Goal: Task Accomplishment & Management: Use online tool/utility

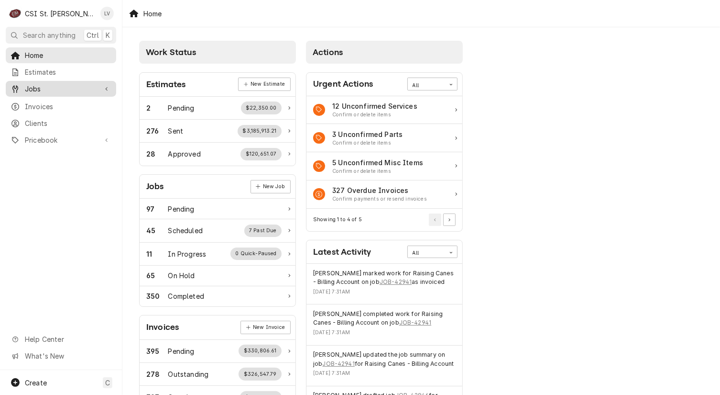
click at [64, 91] on div "Jobs" at bounding box center [61, 89] width 107 height 12
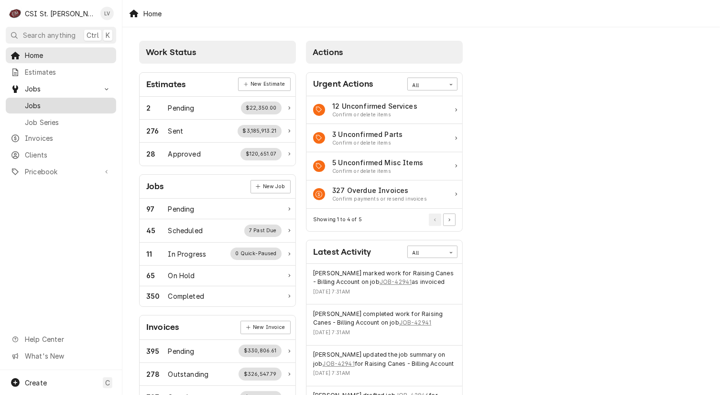
click at [63, 101] on span "Jobs" at bounding box center [68, 105] width 87 height 10
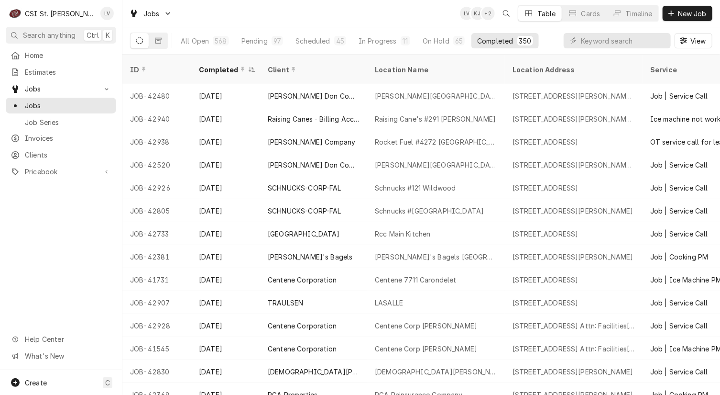
drag, startPoint x: 126, startPoint y: 81, endPoint x: 3, endPoint y: 272, distance: 227.0
click at [2, 272] on div "C CSI St. Louis LV Search anything Ctrl K Home Estimates Jobs Jobs Job Series I…" at bounding box center [360, 197] width 720 height 395
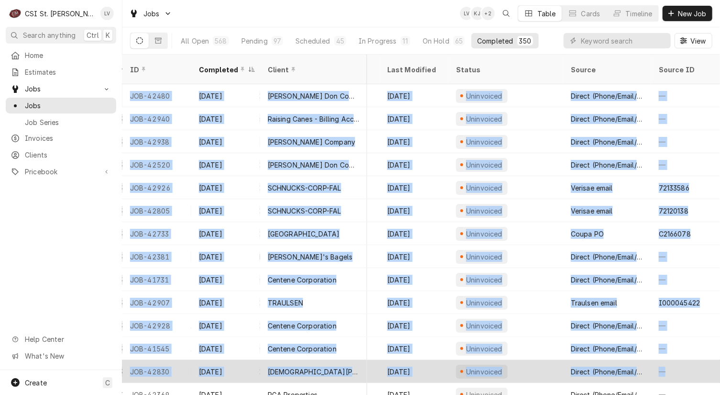
scroll to position [0, 446]
drag, startPoint x: 125, startPoint y: 82, endPoint x: 711, endPoint y: 361, distance: 648.8
copy tbody "JOB-42480 Sep 28 Edward Don Company Francis Howell North High School 2549 Hackm…"
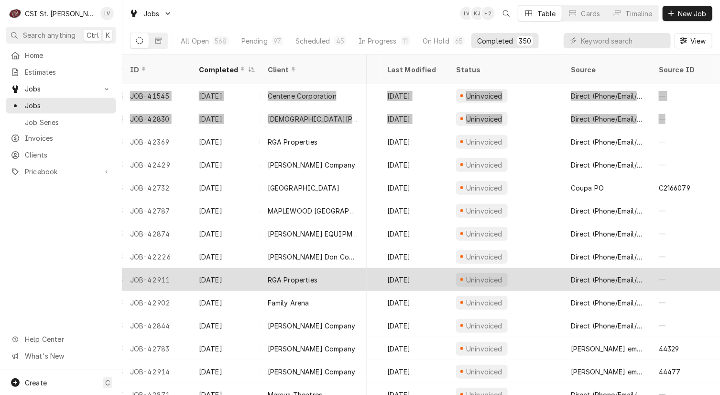
scroll to position [259, 446]
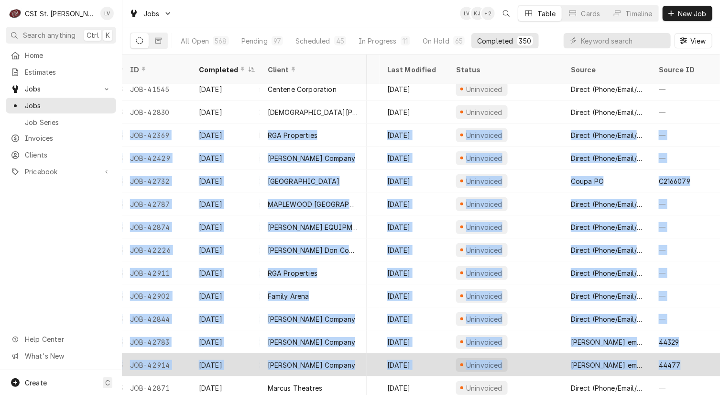
drag, startPoint x: 127, startPoint y: 123, endPoint x: 684, endPoint y: 353, distance: 602.7
copy tbody "JOB-42369 Sep 26 RGA Properties RGA Reinsurance Company 16600 Swingley Ridge Rd…"
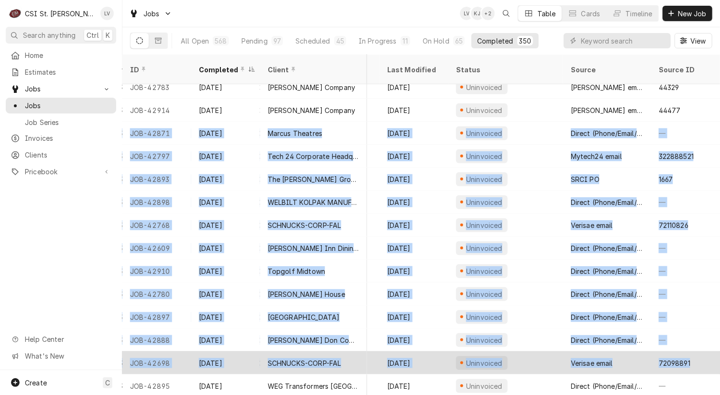
scroll to position [514, 446]
drag, startPoint x: 126, startPoint y: 118, endPoint x: 712, endPoint y: 345, distance: 628.3
copy tbody "JOB-42871 Sep 25 Marcus Theatres Marcus Theatre Des Peres 12701 Manchester Rd, …"
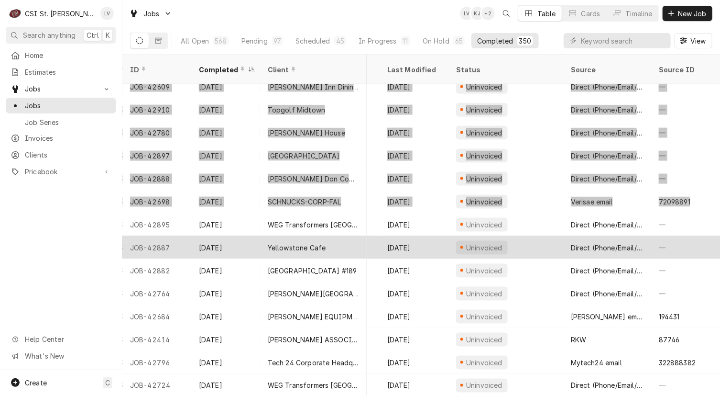
scroll to position [741, 446]
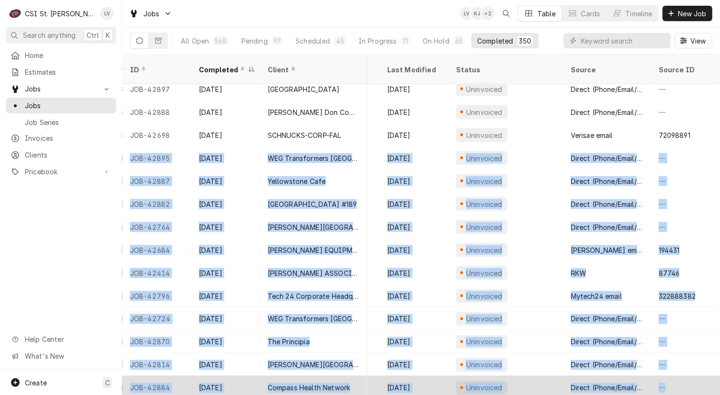
drag, startPoint x: 125, startPoint y: 144, endPoint x: 677, endPoint y: 369, distance: 596.0
copy tbody "JOB-42895 Sep 25 WEG Transformers USA WEG TRANSFORMERS 6350 WEG Dr, Washington,…"
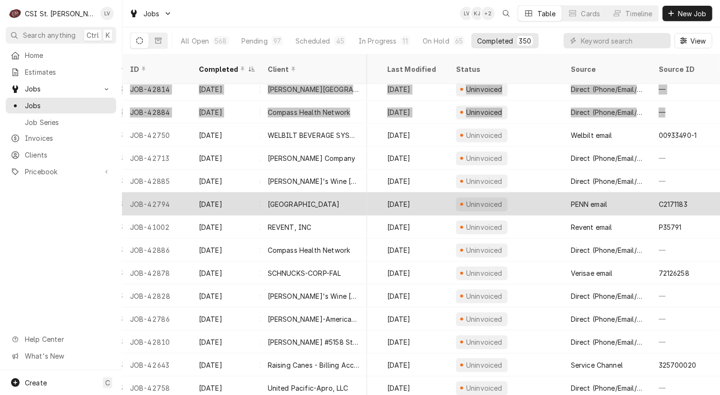
scroll to position [1017, 446]
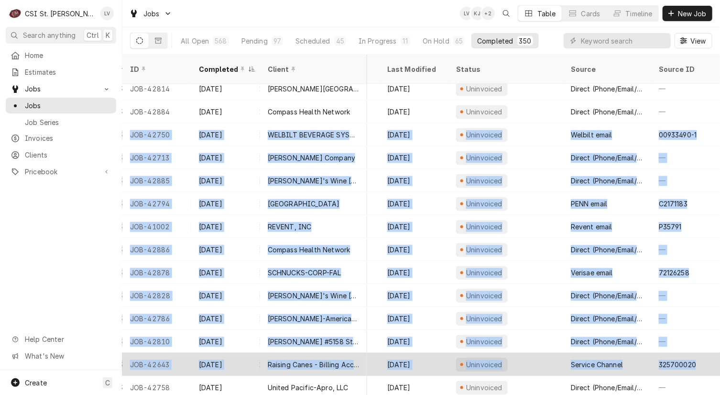
drag, startPoint x: 124, startPoint y: 122, endPoint x: 699, endPoint y: 353, distance: 619.0
copy tbody "JOB-42750 Sep 24 WELBILT BEVERAGE SYSTEMS MCDONALDS #25911 515 S Truman Blvd, F…"
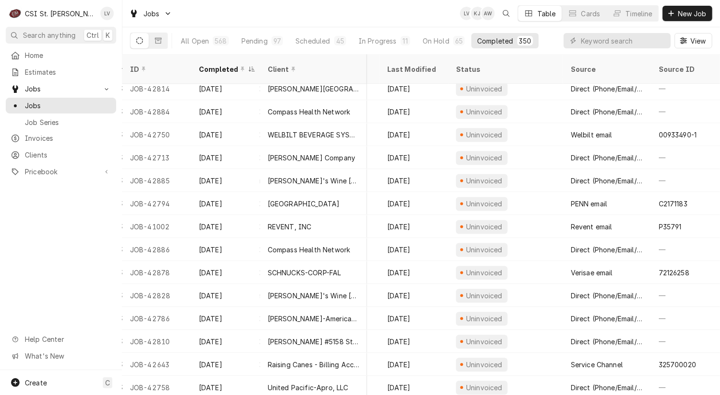
click at [63, 220] on div "Home Estimates Jobs Jobs Job Series Invoices Clients Pricebook Services Parts &…" at bounding box center [61, 208] width 122 height 322
click at [599, 40] on input "Dynamic Content Wrapper" at bounding box center [623, 40] width 85 height 15
type input "42914"
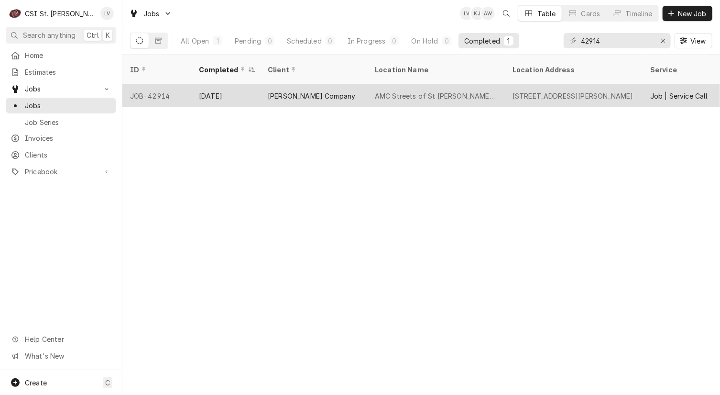
click at [307, 91] on div "[PERSON_NAME] Company" at bounding box center [312, 96] width 88 height 10
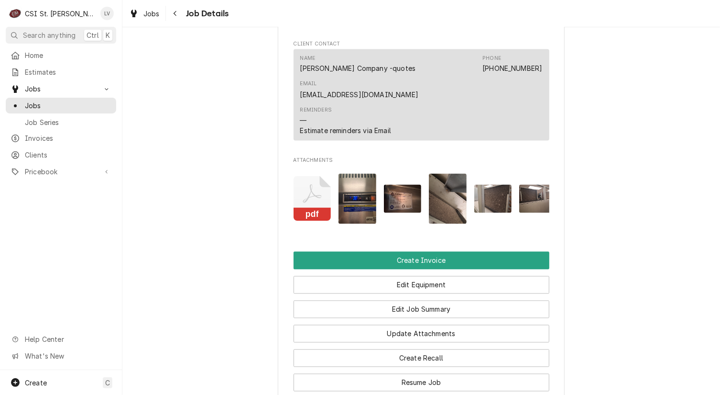
scroll to position [956, 0]
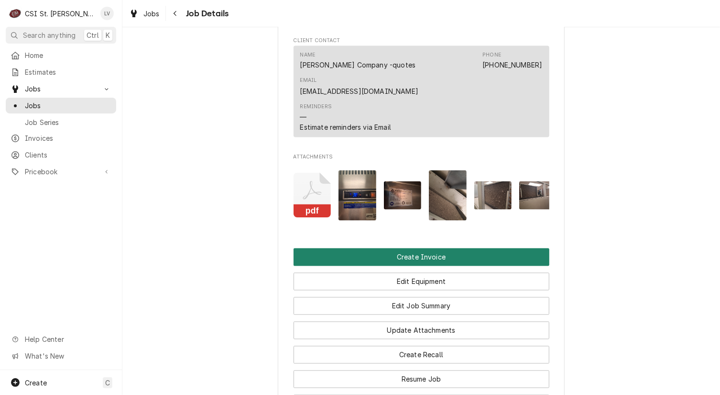
click at [436, 248] on button "Create Invoice" at bounding box center [422, 257] width 256 height 18
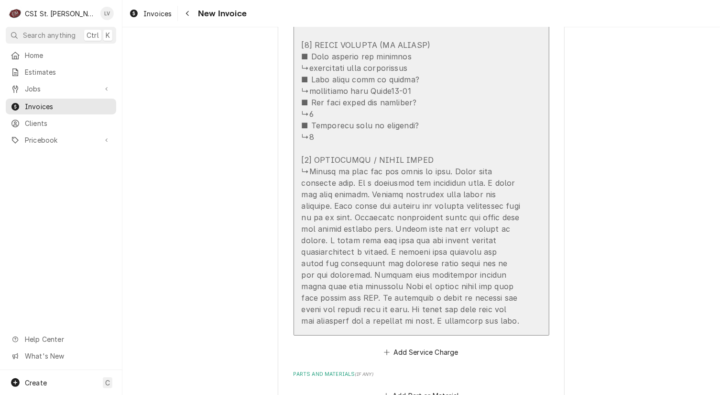
scroll to position [1961, 0]
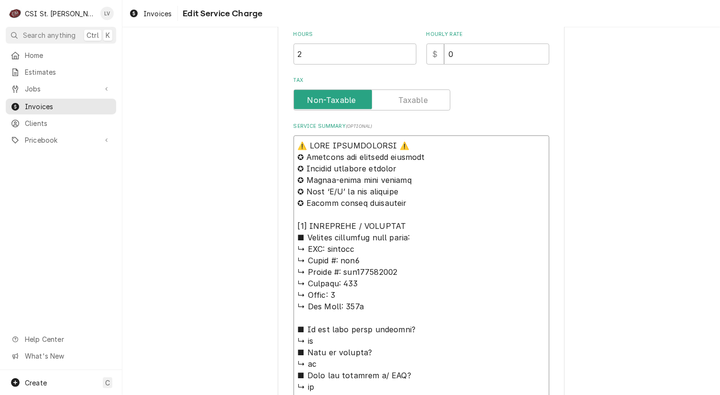
scroll to position [307, 0]
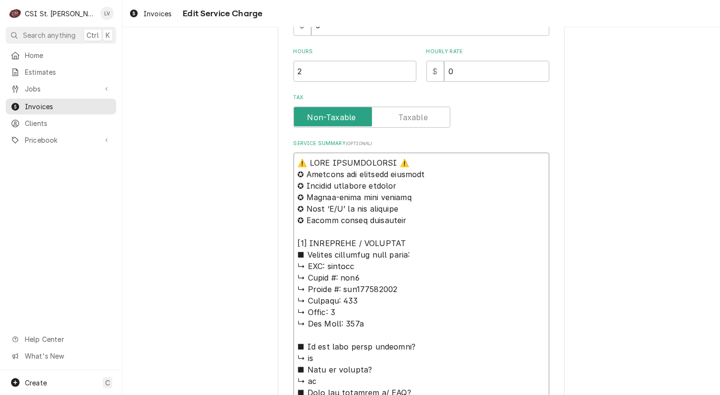
drag, startPoint x: 359, startPoint y: 95, endPoint x: 270, endPoint y: 155, distance: 107.7
click at [270, 155] on div "Use the fields below to edit this service charge Short Description Job | Servic…" at bounding box center [421, 372] width 598 height 1282
type textarea "x"
type textarea "E ↳ 𝗠𝗼𝗱𝗲𝗹 #: esr2 ↳ 𝗦𝗲𝗿𝗶𝗮𝗹 #: bsr213090006 ↳ 𝗩𝗼𝗹𝘁𝗮𝗴𝗲: 115 ↳ 𝗣𝗵𝗮𝘀𝗲: 1 ↳ 𝗚𝗮𝘀 𝗧𝘆𝗽𝗲…"
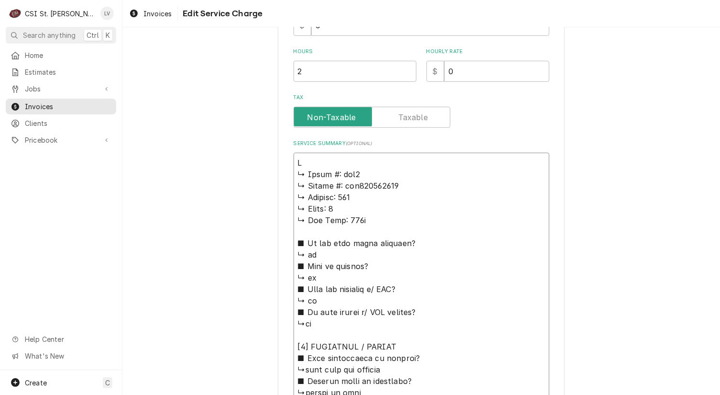
type textarea "x"
type textarea "Ev ↳ 𝗠𝗼𝗱𝗲𝗹 #: esr2 ↳ 𝗦𝗲𝗿𝗶𝗮𝗹 #: bsr213090006 ↳ 𝗩𝗼𝗹𝘁𝗮𝗴𝗲: 115 ↳ 𝗣𝗵𝗮𝘀𝗲: 1 ↳ 𝗚𝗮𝘀 𝗧𝘆𝗽…"
type textarea "x"
type textarea "Eve ↳ 𝗠𝗼𝗱𝗲𝗹 #: esr2 ↳ 𝗦𝗲𝗿𝗶𝗮𝗹 #: bsr213090006 ↳ 𝗩𝗼𝗹𝘁𝗮𝗴𝗲: 115 ↳ 𝗣𝗵𝗮𝘀𝗲: 1 ↳ 𝗚𝗮𝘀 𝗧𝘆…"
type textarea "x"
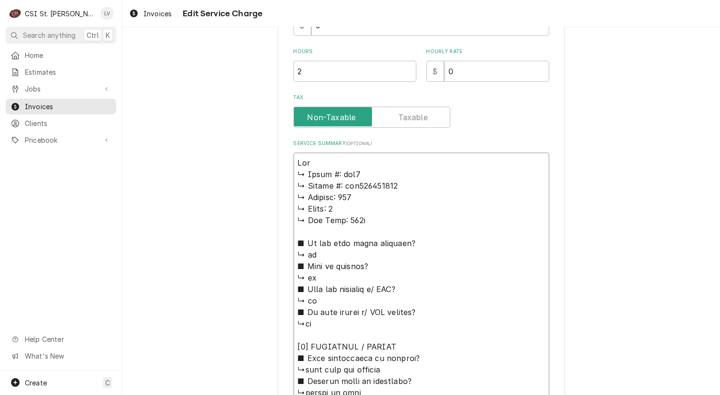
type textarea "Ever ↳ 𝗠𝗼𝗱𝗲𝗹 #: esr2 ↳ 𝗦𝗲𝗿𝗶𝗮𝗹 #: bsr213090006 ↳ 𝗩𝗼𝗹𝘁𝗮𝗴𝗲: 115 ↳ 𝗣𝗵𝗮𝘀𝗲: 1 ↳ 𝗚𝗮𝘀 𝗧…"
type textarea "x"
type textarea "Evere ↳ 𝗠𝗼𝗱𝗲𝗹 #: esr2 ↳ 𝗦𝗲𝗿𝗶𝗮𝗹 #: bsr213090006 ↳ 𝗩𝗼𝗹𝘁𝗮𝗴𝗲: 115 ↳ 𝗣𝗵𝗮𝘀𝗲: 1 ↳ 𝗚𝗮𝘀 …"
type textarea "x"
type textarea "Everes ↳ 𝗠𝗼𝗱𝗲𝗹 #: esr2 ↳ 𝗦𝗲𝗿𝗶𝗮𝗹 #: bsr213090006 ↳ 𝗩𝗼𝗹𝘁𝗮𝗴𝗲: 115 ↳ 𝗣𝗵𝗮𝘀𝗲: 1 ↳ 𝗚𝗮𝘀…"
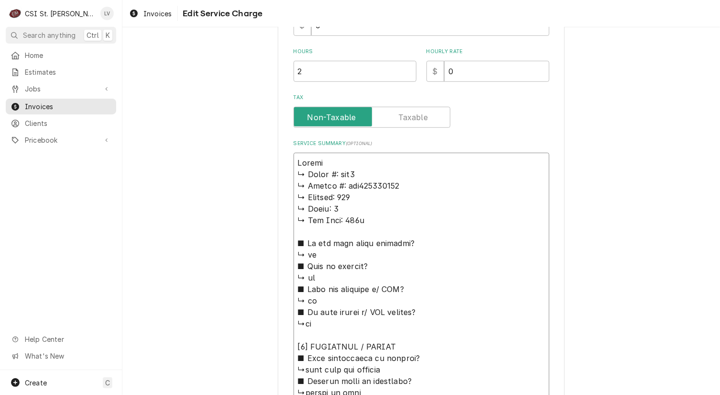
type textarea "x"
type textarea "Everest ↳ 𝗠𝗼𝗱𝗲𝗹 #: esr2 ↳ 𝗦𝗲𝗿𝗶𝗮𝗹 #: bsr213090006 ↳ 𝗩𝗼𝗹𝘁𝗮𝗴𝗲: 115 ↳ 𝗣𝗵𝗮𝘀𝗲: 1 ↳ 𝗚𝗮…"
type textarea "x"
type textarea "Everest ↳ 𝗠𝗼𝗱𝗲𝗹 #: esr2 ↳ 𝗦𝗲𝗿𝗶𝗮𝗹 #: bsr213090006 ↳ 𝗩𝗼𝗹𝘁𝗮𝗴𝗲: 115 ↳ 𝗣𝗵𝗮𝘀𝗲: 1 ↳ 𝗚𝗮…"
type textarea "x"
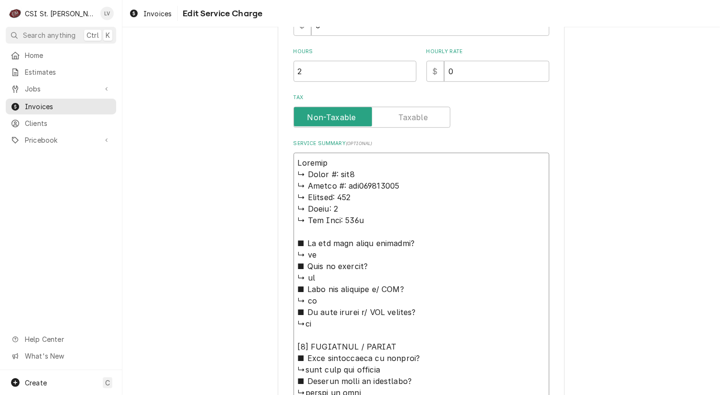
type textarea "Everest / ↳ 𝗠𝗼𝗱𝗲𝗹 #: esr2 ↳ 𝗦𝗲𝗿𝗶𝗮𝗹 #: bsr213090006 ↳ 𝗩𝗼𝗹𝘁𝗮𝗴𝗲: 115 ↳ 𝗣𝗵𝗮𝘀𝗲: 1 ↳ …"
type textarea "x"
type textarea "Everest / ↳ 𝗠𝗼𝗱𝗲𝗹 #: esr2 ↳ 𝗦𝗲𝗿𝗶𝗮𝗹 #: bsr213090006 ↳ 𝗩𝗼𝗹𝘁𝗮𝗴𝗲: 115 ↳ 𝗣𝗵𝗮𝘀𝗲: 1 ↳ …"
type textarea "x"
type textarea "Everest / M ↳ 𝗠𝗼𝗱𝗲𝗹 #: esr2 ↳ 𝗦𝗲𝗿𝗶𝗮𝗹 #: bsr213090006 ↳ 𝗩𝗼𝗹𝘁𝗮𝗴𝗲: 115 ↳ 𝗣𝗵𝗮𝘀𝗲: 1 …"
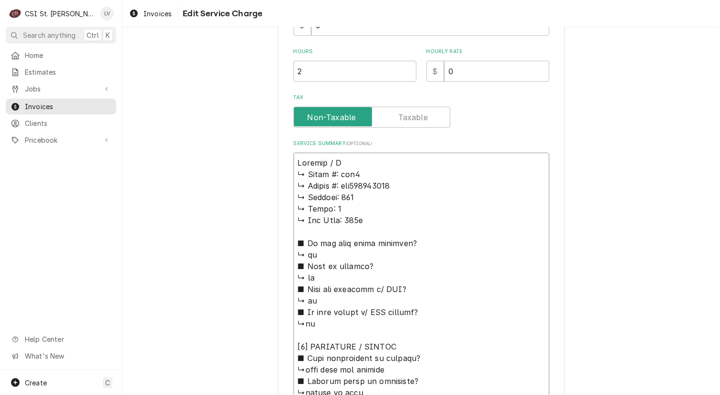
type textarea "x"
type textarea "Everest / Mo ↳ 𝗠𝗼𝗱𝗲𝗹 #: esr2 ↳ 𝗦𝗲𝗿𝗶𝗮𝗹 #: bsr213090006 ↳ 𝗩𝗼𝗹𝘁𝗮𝗴𝗲: 115 ↳ 𝗣𝗵𝗮𝘀𝗲: 1…"
type textarea "x"
type textarea "Everest / Mod ↳ 𝗠𝗼𝗱𝗲𝗹 #: esr2 ↳ 𝗦𝗲𝗿𝗶𝗮𝗹 #: bsr213090006 ↳ 𝗩𝗼𝗹𝘁𝗮𝗴𝗲: 115 ↳ 𝗣𝗵𝗮𝘀𝗲: …"
type textarea "x"
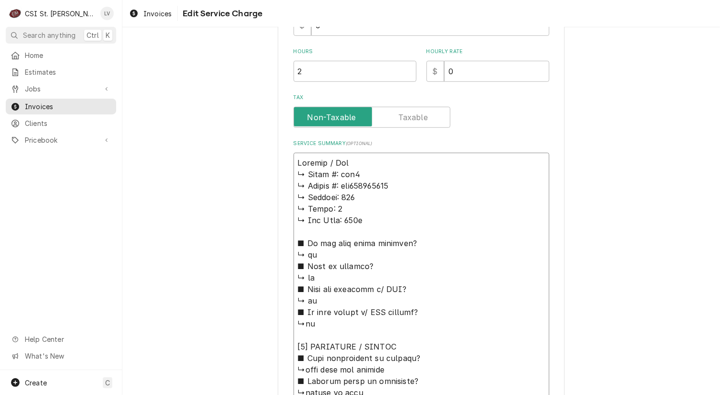
type textarea "Everest / Mode ↳ 𝗠𝗼𝗱𝗲𝗹 #: esr2 ↳ 𝗦𝗲𝗿𝗶𝗮𝗹 #: bsr213090006 ↳ 𝗩𝗼𝗹𝘁𝗮𝗴𝗲: 115 ↳ 𝗣𝗵𝗮𝘀𝗲:…"
type textarea "x"
type textarea "Everest / Model ↳ 𝗠𝗼𝗱𝗲𝗹 #: esr2 ↳ 𝗦𝗲𝗿𝗶𝗮𝗹 #: bsr213090006 ↳ 𝗩𝗼𝗹𝘁𝗮𝗴𝗲: 115 ↳ 𝗣𝗵𝗮𝘀𝗲…"
type textarea "x"
type textarea "Everest / Model: ↳ 𝗠𝗼𝗱𝗲𝗹 #: esr2 ↳ 𝗦𝗲𝗿𝗶𝗮𝗹 #: bsr213090006 ↳ 𝗩𝗼𝗹𝘁𝗮𝗴𝗲: 115 ↳ 𝗣𝗵𝗮𝘀…"
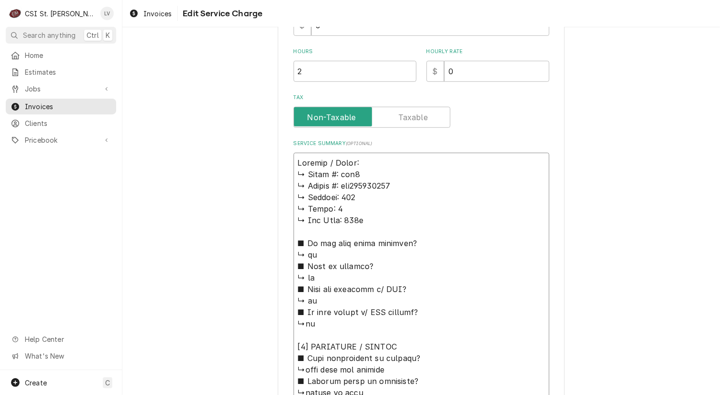
type textarea "x"
type textarea "Everest / Model: ↳ 𝗠𝗼𝗱𝗲𝗹 #: esr2 ↳ 𝗦𝗲𝗿𝗶𝗮𝗹 #: bsr213090006 ↳ 𝗩𝗼𝗹𝘁𝗮𝗴𝗲: 115 ↳ 𝗣𝗵𝗮𝘀…"
type textarea "x"
type textarea "Everest / Model: E ↳ 𝗠𝗼𝗱𝗲𝗹 #: esr2 ↳ 𝗦𝗲𝗿𝗶𝗮𝗹 #: bsr213090006 ↳ 𝗩𝗼𝗹𝘁𝗮𝗴𝗲: 115 ↳ 𝗣𝗵…"
type textarea "x"
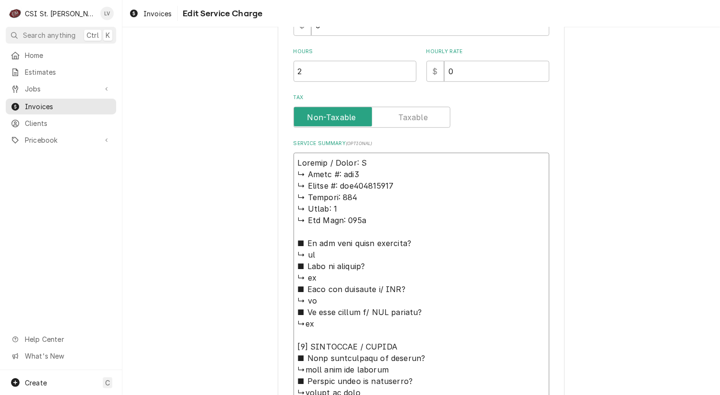
type textarea "Everest / Model: ES ↳ 𝗠𝗼𝗱𝗲𝗹 #: esr2 ↳ 𝗦𝗲𝗿𝗶𝗮𝗹 #: bsr213090006 ↳ 𝗩𝗼𝗹𝘁𝗮𝗴𝗲: 115 ↳ 𝗣…"
type textarea "x"
type textarea "Everest / Model: ESR ↳ 𝗠𝗼𝗱𝗲𝗹 #: esr2 ↳ 𝗦𝗲𝗿𝗶𝗮𝗹 #: bsr213090006 ↳ 𝗩𝗼𝗹𝘁𝗮𝗴𝗲: 115 ↳ …"
type textarea "x"
type textarea "Everest / Model: ESR2 ↳ 𝗠𝗼𝗱𝗲𝗹 #: esr2 ↳ 𝗦𝗲𝗿𝗶𝗮𝗹 #: bsr213090006 ↳ 𝗩𝗼𝗹𝘁𝗮𝗴𝗲: 115 ↳…"
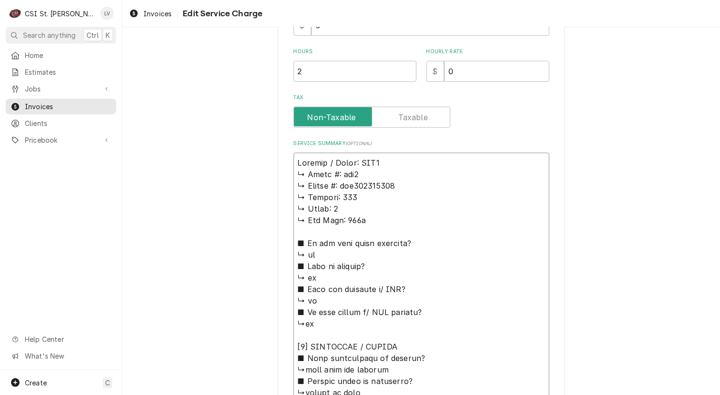
type textarea "x"
type textarea "Everest / Model: ESR2 ↳ 𝗠𝗼𝗱𝗲𝗹 #: esr2 ↳ 𝗦𝗲𝗿𝗶𝗮𝗹 #: bsr213090006 ↳ 𝗩𝗼𝗹𝘁𝗮𝗴𝗲: 115 ↳…"
type textarea "x"
type textarea "Everest / Model: ESR2 / ↳ 𝗠𝗼𝗱𝗲𝗹 #: esr2 ↳ 𝗦𝗲𝗿𝗶𝗮𝗹 #: bsr213090006 ↳ 𝗩𝗼𝗹𝘁𝗮𝗴𝗲: 115…"
type textarea "x"
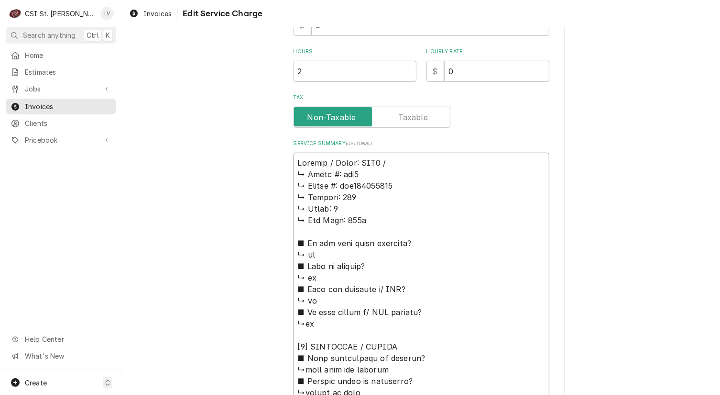
type textarea "Everest / Model: ESR2 / ↳ 𝗠𝗼𝗱𝗲𝗹 #: esr2 ↳ 𝗦𝗲𝗿𝗶𝗮𝗹 #: bsr213090006 ↳ 𝗩𝗼𝗹𝘁𝗮𝗴𝗲: 115…"
type textarea "x"
type textarea "Everest / Model: ESR2 / S ↳ 𝗠𝗼𝗱𝗲𝗹 #: esr2 ↳ 𝗦𝗲𝗿𝗶𝗮𝗹 #: bsr213090006 ↳ 𝗩𝗼𝗹𝘁𝗮𝗴𝗲: 1…"
type textarea "x"
type textarea "Everest / Model: ESR2 / Se ↳ 𝗠𝗼𝗱𝗲𝗹 #: esr2 ↳ 𝗦𝗲𝗿𝗶𝗮𝗹 #: bsr213090006 ↳ 𝗩𝗼𝗹𝘁𝗮𝗴𝗲: …"
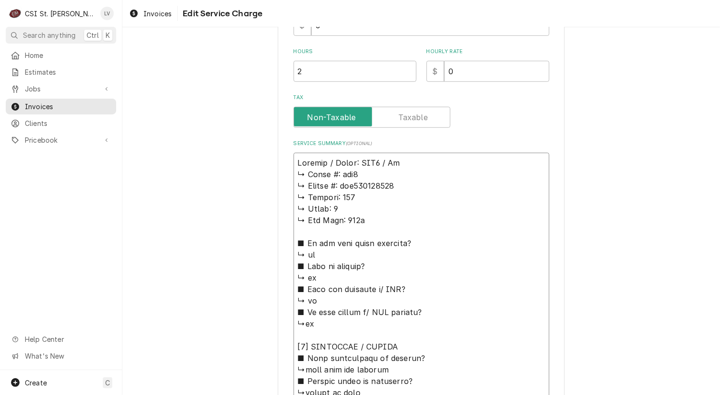
type textarea "x"
type textarea "Everest / Model: ESR2 / Ser ↳ 𝗠𝗼𝗱𝗲𝗹 #: esr2 ↳ 𝗦𝗲𝗿𝗶𝗮𝗹 #: bsr213090006 ↳ 𝗩𝗼𝗹𝘁𝗮𝗴𝗲:…"
type textarea "x"
type textarea "Everest / Model: ESR2 / Seri ↳ 𝗠𝗼𝗱𝗲𝗹 #: esr2 ↳ 𝗦𝗲𝗿𝗶𝗮𝗹 #: bsr213090006 ↳ 𝗩𝗼𝗹𝘁𝗮𝗴𝗲…"
type textarea "x"
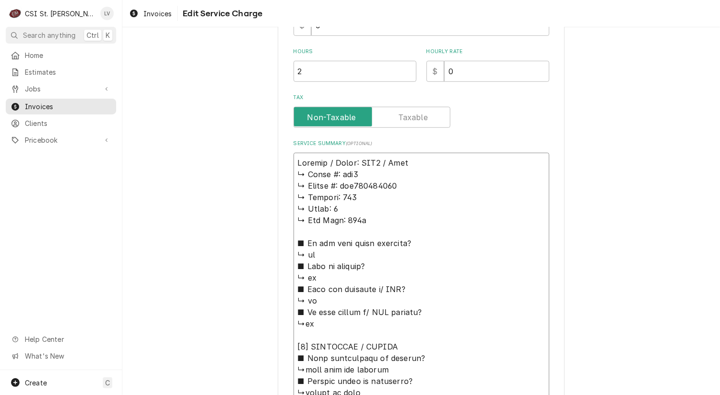
type textarea "Everest / Model: ESR2 / Seria ↳ 𝗠𝗼𝗱𝗲𝗹 #: esr2 ↳ 𝗦𝗲𝗿𝗶𝗮𝗹 #: bsr213090006 ↳ 𝗩𝗼𝗹𝘁𝗮𝗴…"
type textarea "x"
type textarea "Everest / Model: ESR2 / Serial ↳ 𝗠𝗼𝗱𝗲𝗹 #: esr2 ↳ 𝗦𝗲𝗿𝗶𝗮𝗹 #: bsr213090006 ↳ 𝗩𝗼𝗹𝘁𝗮…"
type textarea "x"
type textarea "Everest / Model: ESR2 / Serial: ↳ 𝗠𝗼𝗱𝗲𝗹 #: esr2 ↳ 𝗦𝗲𝗿𝗶𝗮𝗹 #: bsr213090006 ↳ 𝗩𝗼𝗹𝘁…"
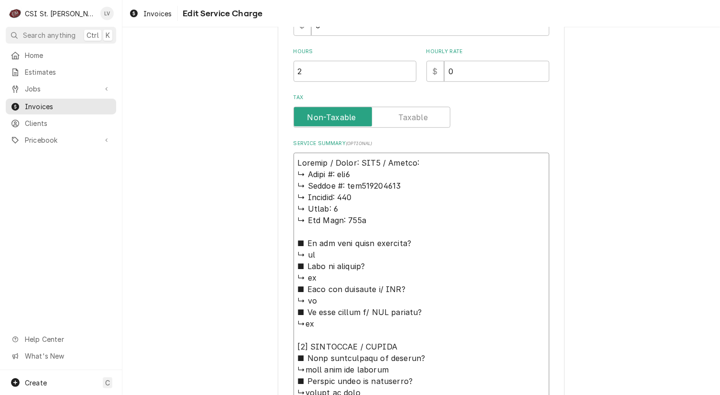
type textarea "x"
type textarea "Everest / Model: ESR2 / Serial: ↳ 𝗠𝗼𝗱𝗲𝗹 #: esr2 ↳ 𝗦𝗲𝗿𝗶𝗮𝗹 #: bsr213090006 ↳ 𝗩𝗼𝗹𝘁…"
type textarea "x"
type textarea "Everest / Model: ESR2 / Serial: ↳ 𝗠𝗼𝗱𝗲𝗹 #: esr2 ↳ 𝗦𝗲𝗿𝗶𝗮𝗹 #: bsr213090006 ↳ 𝗩𝗼𝗹𝘁…"
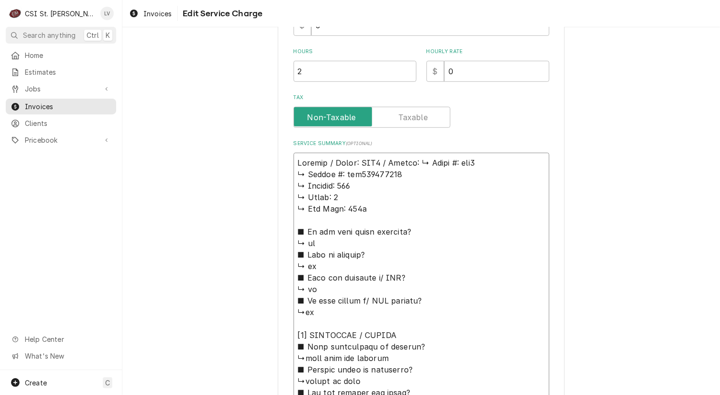
type textarea "x"
type textarea "Everest / Model: ESR2 / Serial: 𝗠𝗼𝗱𝗲𝗹 #: esr2 ↳ 𝗦𝗲𝗿𝗶𝗮𝗹 #: bsr213090006 ↳ 𝗩𝗼𝗹𝘁𝗮𝗴…"
type textarea "x"
type textarea "Everest / Model: ESR2 / Serial: 𝗠𝗼𝗱𝗲𝗹 #: esr2 ↳ 𝗦𝗲𝗿𝗶𝗮𝗹 #: bsr213090006 ↳ 𝗩𝗼𝗹𝘁𝗮𝗴…"
type textarea "x"
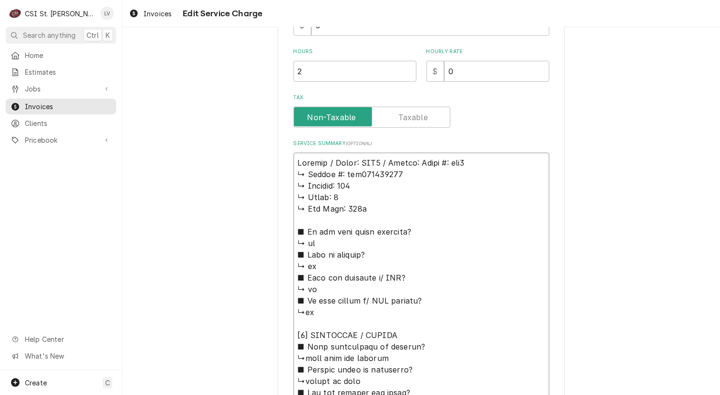
type textarea "Everest / Model: ESR2 / Serial: 𝗼𝗱𝗲𝗹 #: esr2 ↳ 𝗦𝗲𝗿𝗶𝗮𝗹 #: bsr213090006 ↳ 𝗩𝗼𝗹𝘁𝗮𝗴𝗲…"
type textarea "x"
type textarea "Everest / Model: ESR2 / Serial: 𝗱𝗲𝗹 #: esr2 ↳ 𝗦𝗲𝗿𝗶𝗮𝗹 #: bsr213090006 ↳ 𝗩𝗼𝗹𝘁𝗮𝗴𝗲:…"
type textarea "x"
type textarea "Everest / Model: ESR2 / Serial: 𝗲𝗹 #: esr2 ↳ 𝗦𝗲𝗿𝗶𝗮𝗹 #: bsr213090006 ↳ 𝗩𝗼𝗹𝘁𝗮𝗴𝗲: …"
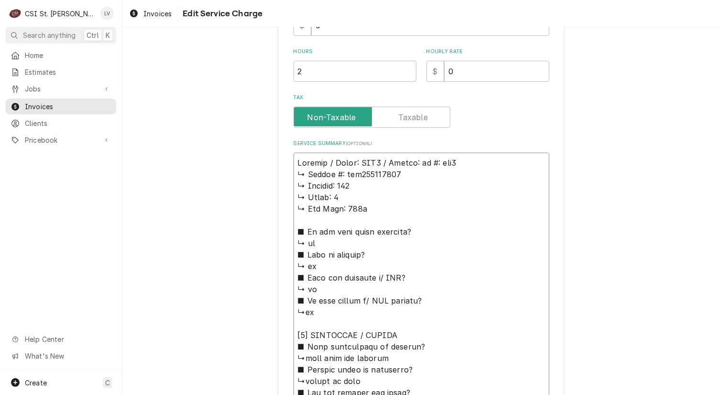
type textarea "x"
type textarea "Everest / Model: ESR2 / Serial: 𝗹 #: esr2 ↳ 𝗦𝗲𝗿𝗶𝗮𝗹 #: bsr213090006 ↳ 𝗩𝗼𝗹𝘁𝗮𝗴𝗲: 1…"
type textarea "x"
type textarea "Everest / Model: ESR2 / Serial: #: esr2 ↳ 𝗦𝗲𝗿𝗶𝗮𝗹 #: bsr213090006 ↳ 𝗩𝗼𝗹𝘁𝗮𝗴𝗲: 115…"
type textarea "x"
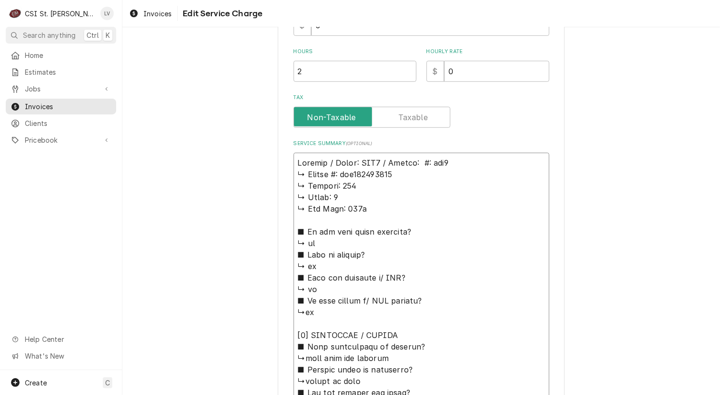
type textarea "Everest / Model: ESR2 / Serial: #: esr2 ↳ 𝗦𝗲𝗿𝗶𝗮𝗹 #: bsr213090006 ↳ 𝗩𝗼𝗹𝘁𝗮𝗴𝗲: 115…"
type textarea "x"
type textarea "Everest / Model: ESR2 / Serial: : esr2 ↳ 𝗦𝗲𝗿𝗶𝗮𝗹 #: bsr213090006 ↳ 𝗩𝗼𝗹𝘁𝗮𝗴𝗲: 115 …"
type textarea "x"
type textarea "Everest / Model: ESR2 / Serial: esr2 ↳ 𝗦𝗲𝗿𝗶𝗮𝗹 #: bsr213090006 ↳ 𝗩𝗼𝗹𝘁𝗮𝗴𝗲: 115 ↳ …"
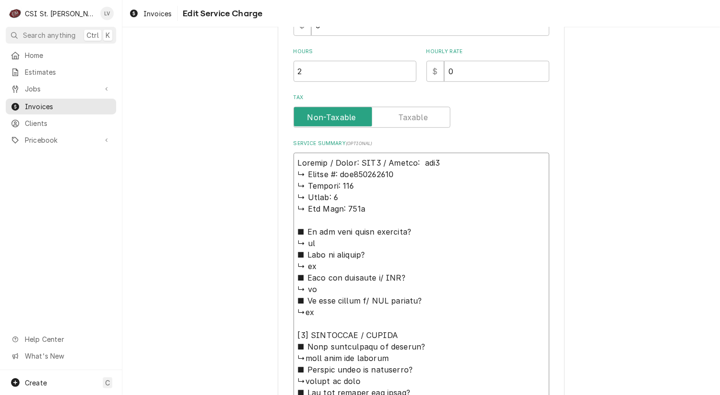
type textarea "x"
type textarea "Everest / Model: ESR2 / Serial: esr2 ↳ 𝗦𝗲𝗿𝗶𝗮𝗹 #: bsr213090006 ↳ 𝗩𝗼𝗹𝘁𝗮𝗴𝗲: 115 ↳ …"
type textarea "x"
type textarea "Everest / Model: ESR2 / Serial: sr2 ↳ 𝗦𝗲𝗿𝗶𝗮𝗹 #: bsr213090006 ↳ 𝗩𝗼𝗹𝘁𝗮𝗴𝗲: 115 ↳ 𝗣…"
type textarea "x"
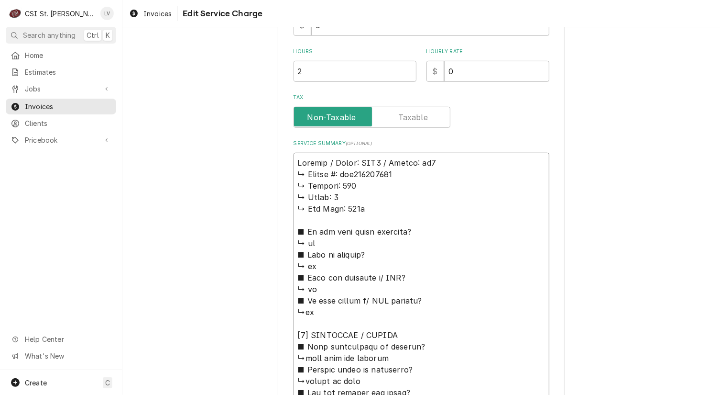
type textarea "Everest / Model: ESR2 / Serial: r2 ↳ 𝗦𝗲𝗿𝗶𝗮𝗹 #: bsr213090006 ↳ 𝗩𝗼𝗹𝘁𝗮𝗴𝗲: 115 ↳ 𝗣𝗵…"
type textarea "x"
type textarea "Everest / Model: ESR2 / Serial: 2 ↳ 𝗦𝗲𝗿𝗶𝗮𝗹 #: bsr213090006 ↳ 𝗩𝗼𝗹𝘁𝗮𝗴𝗲: 115 ↳ 𝗣𝗵𝗮…"
type textarea "x"
type textarea "Everest / Model: ESR2 / Serial: ↳ 𝗦𝗲𝗿𝗶𝗮𝗹 #: bsr213090006 ↳ 𝗩𝗼𝗹𝘁𝗮𝗴𝗲: 115 ↳ 𝗣𝗵𝗮𝘀𝗲…"
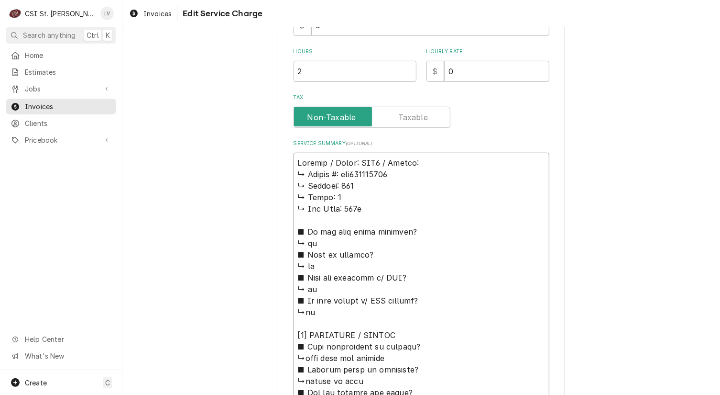
type textarea "x"
type textarea "Everest / Model: ESR2 / Serial: ↳ 𝗦𝗲𝗿𝗶𝗮𝗹 #: bsr213090006 ↳ 𝗩𝗼𝗹𝘁𝗮𝗴𝗲: 115 ↳ 𝗣𝗵𝗮𝘀𝗲…"
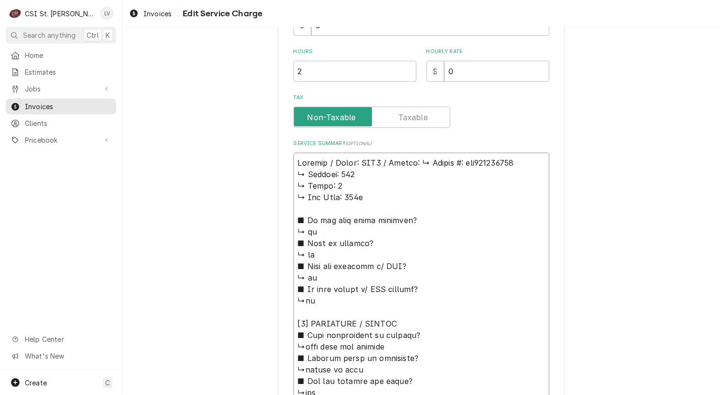
type textarea "x"
type textarea "Everest / Model: ESR2 / Serial: 𝗦𝗲𝗿𝗶𝗮𝗹 #: bsr213090006 ↳ 𝗩𝗼𝗹𝘁𝗮𝗴𝗲: 115 ↳ 𝗣𝗵𝗮𝘀𝗲: …"
type textarea "x"
type textarea "Everest / Model: ESR2 / Serial: 𝗦𝗲𝗿𝗶𝗮𝗹 #: bsr213090006 ↳ 𝗩𝗼𝗹𝘁𝗮𝗴𝗲: 115 ↳ 𝗣𝗵𝗮𝘀𝗲: …"
type textarea "x"
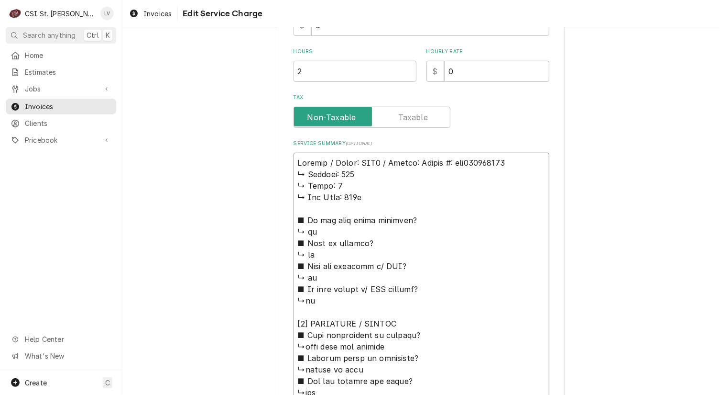
type textarea "Everest / Model: ESR2 / Serial: 𝗲𝗿𝗶𝗮𝗹 #: bsr213090006 ↳ 𝗩𝗼𝗹𝘁𝗮𝗴𝗲: 115 ↳ 𝗣𝗵𝗮𝘀𝗲: 1…"
type textarea "x"
type textarea "Everest / Model: ESR2 / Serial: 𝗿𝗶𝗮𝗹 #: bsr213090006 ↳ 𝗩𝗼𝗹𝘁𝗮𝗴𝗲: 115 ↳ 𝗣𝗵𝗮𝘀𝗲: 1 …"
type textarea "x"
type textarea "Everest / Model: ESR2 / Serial: 𝗶𝗮𝗹 #: bsr213090006 ↳ 𝗩𝗼𝗹𝘁𝗮𝗴𝗲: 115 ↳ 𝗣𝗵𝗮𝘀𝗲: 1 ↳…"
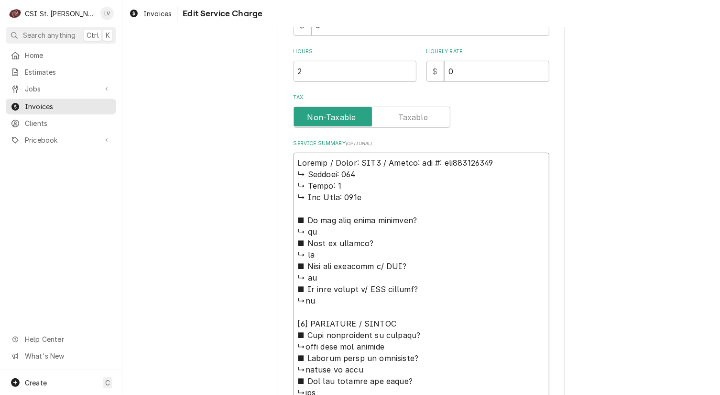
type textarea "x"
type textarea "Everest / Model: ESR2 / Serial: 𝗮𝗹 #: bsr213090006 ↳ 𝗩𝗼𝗹𝘁𝗮𝗴𝗲: 115 ↳ 𝗣𝗵𝗮𝘀𝗲: 1 ↳ …"
type textarea "x"
type textarea "Everest / Model: ESR2 / Serial: 𝗹 #: bsr213090006 ↳ 𝗩𝗼𝗹𝘁𝗮𝗴𝗲: 115 ↳ 𝗣𝗵𝗮𝘀𝗲: 1 ↳ 𝗚…"
type textarea "x"
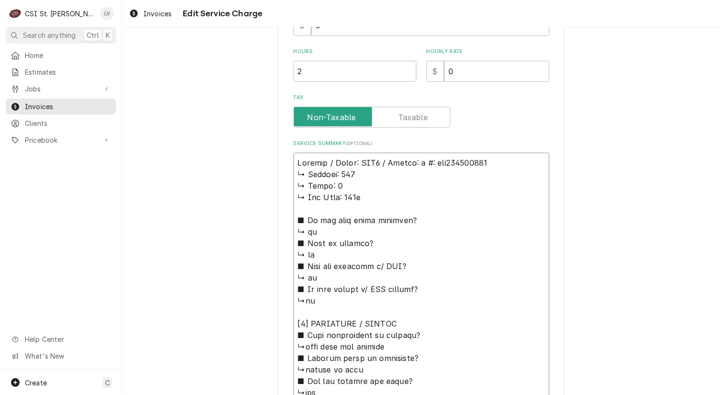
type textarea "Everest / Model: ESR2 / Serial: #: bsr213090006 ↳ 𝗩𝗼𝗹𝘁𝗮𝗴𝗲: 115 ↳ 𝗣𝗵𝗮𝘀𝗲: 1 ↳ 𝗚𝗮𝘀…"
type textarea "x"
type textarea "Everest / Model: ESR2 / Serial: #: bsr213090006 ↳ 𝗩𝗼𝗹𝘁𝗮𝗴𝗲: 115 ↳ 𝗣𝗵𝗮𝘀𝗲: 1 ↳ 𝗚𝗮𝘀…"
type textarea "x"
type textarea "Everest / Model: ESR2 / Serial: : bsr213090006 ↳ 𝗩𝗼𝗹𝘁𝗮𝗴𝗲: 115 ↳ 𝗣𝗵𝗮𝘀𝗲: 1 ↳ 𝗚𝗮𝘀 …"
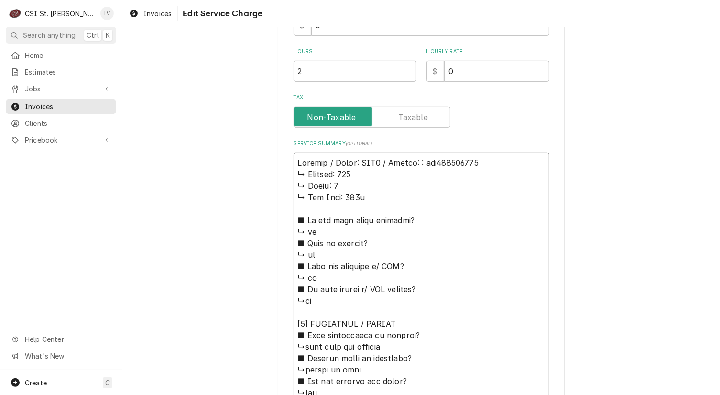
type textarea "x"
type textarea "Everest / Model: ESR2 / Serial: bsr213090006 ↳ 𝗩𝗼𝗹𝘁𝗮𝗴𝗲: 115 ↳ 𝗣𝗵𝗮𝘀𝗲: 1 ↳ 𝗚𝗮𝘀 𝗧𝘆…"
type textarea "x"
type textarea "Everest / Model: ESR2 / Serial: bsr213090006 ↳ 𝗩𝗼𝗹𝘁𝗮𝗴𝗲: 115 ↳ 𝗣𝗵𝗮𝘀𝗲: 1 ↳ 𝗚𝗮𝘀 𝗧𝘆…"
type textarea "x"
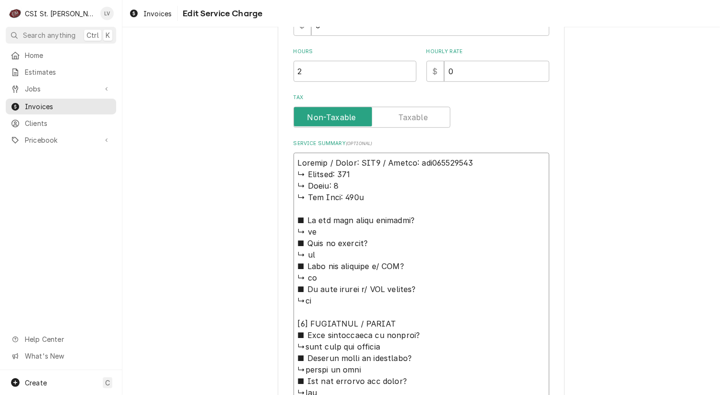
type textarea "Everest / Model: ESR2 / Serial: Bbsr213090006 ↳ 𝗩𝗼𝗹𝘁𝗮𝗴𝗲: 115 ↳ 𝗣𝗵𝗮𝘀𝗲: 1 ↳ 𝗚𝗮𝘀 𝗧…"
type textarea "x"
type textarea "Everest / Model: ESR2 / Serial: BSbsr213090006 ↳ 𝗩𝗼𝗹𝘁𝗮𝗴𝗲: 115 ↳ 𝗣𝗵𝗮𝘀𝗲: 1 ↳ 𝗚𝗮𝘀 …"
type textarea "x"
type textarea "Everest / Model: ESR2 / Serial: BSRbsr213090006 ↳ 𝗩𝗼𝗹𝘁𝗮𝗴𝗲: 115 ↳ 𝗣𝗵𝗮𝘀𝗲: 1 ↳ 𝗚𝗮𝘀…"
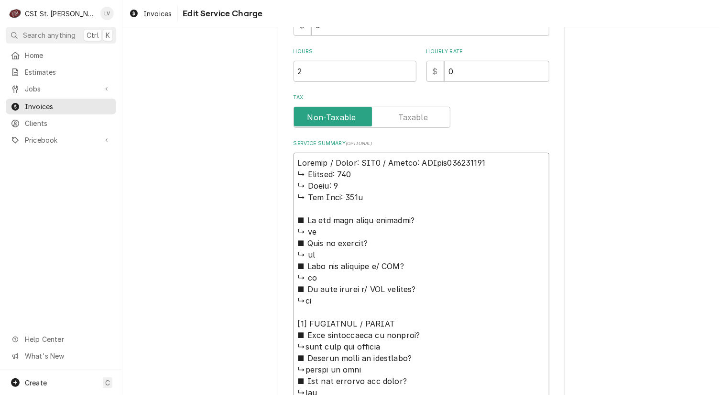
type textarea "x"
type textarea "Everest / Model: ESR2 / Serial: BSRsr213090006 ↳ 𝗩𝗼𝗹𝘁𝗮𝗴𝗲: 115 ↳ 𝗣𝗵𝗮𝘀𝗲: 1 ↳ 𝗚𝗮𝘀 …"
type textarea "x"
type textarea "Everest / Model: ESR2 / Serial: BSRr213090006 ↳ 𝗩𝗼𝗹𝘁𝗮𝗴𝗲: 115 ↳ 𝗣𝗵𝗮𝘀𝗲: 1 ↳ 𝗚𝗮𝘀 𝗧…"
type textarea "x"
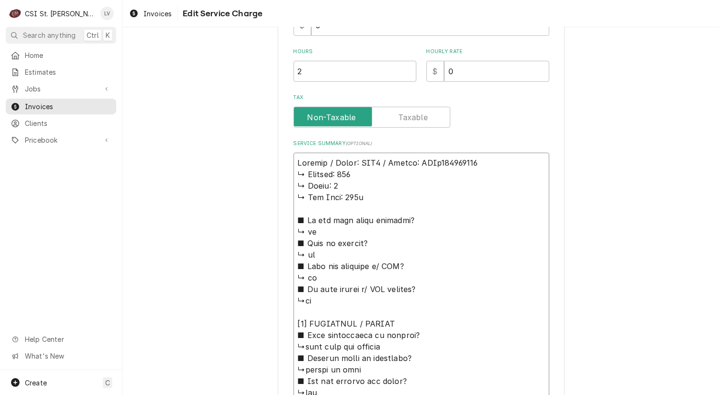
type textarea "Everest / Model: ESR2 / Serial: BSR213090006 ↳ 𝗩𝗼𝗹𝘁𝗮𝗴𝗲: 115 ↳ 𝗣𝗵𝗮𝘀𝗲: 1 ↳ 𝗚𝗮𝘀 𝗧𝘆…"
drag, startPoint x: 292, startPoint y: 171, endPoint x: 420, endPoint y: 336, distance: 209.2
type textarea "x"
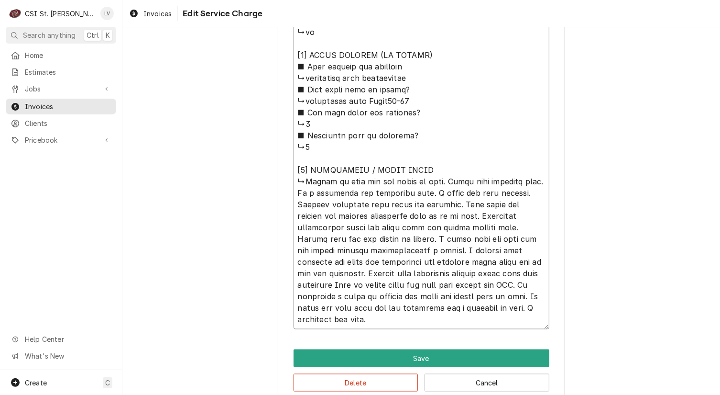
scroll to position [636, 0]
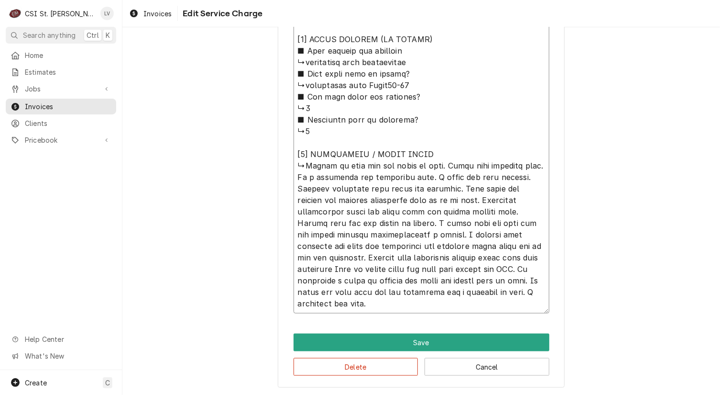
drag, startPoint x: 439, startPoint y: 161, endPoint x: 520, endPoint y: 300, distance: 161.2
click at [520, 300] on textarea "Service Summary ( optional )" at bounding box center [422, 68] width 256 height 491
type textarea "Everest / Model: ESR2 / Serial: BSR213090006 ↳unit warm but running ■ 𝗘𝘅𝗽𝗹𝗮𝗶𝗻 𝘀…"
click at [397, 302] on textarea "Service Summary ( optional )" at bounding box center [422, 68] width 256 height 491
drag, startPoint x: 294, startPoint y: 151, endPoint x: 543, endPoint y: 307, distance: 294.8
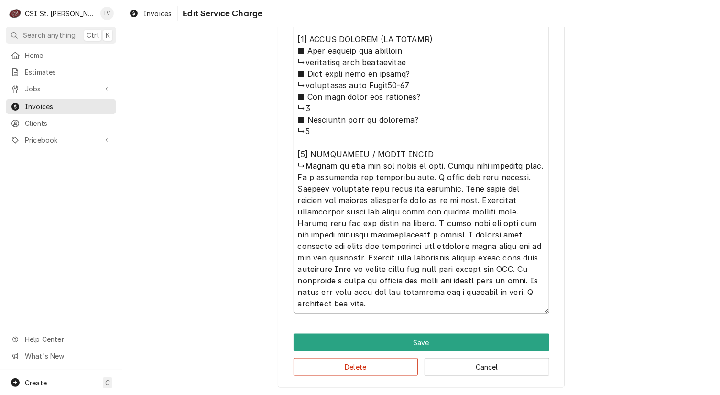
click at [543, 307] on textarea "Service Summary ( optional )" at bounding box center [422, 68] width 256 height 491
paste textarea "Found unit slightly warm with plugged condenser coil. Cleaned condenser and nea…"
type textarea "x"
type textarea "Everest / Model: ESR2 / Serial: BSR213090006 ↳unit warm but running ■ 𝗘𝘅𝗽𝗹𝗮𝗶𝗻 𝘀…"
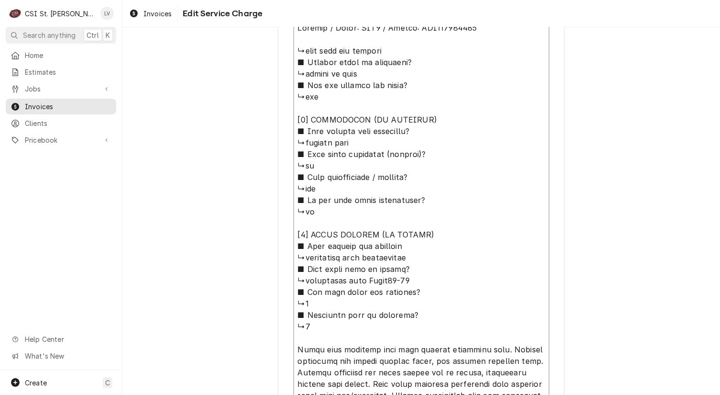
scroll to position [425, 0]
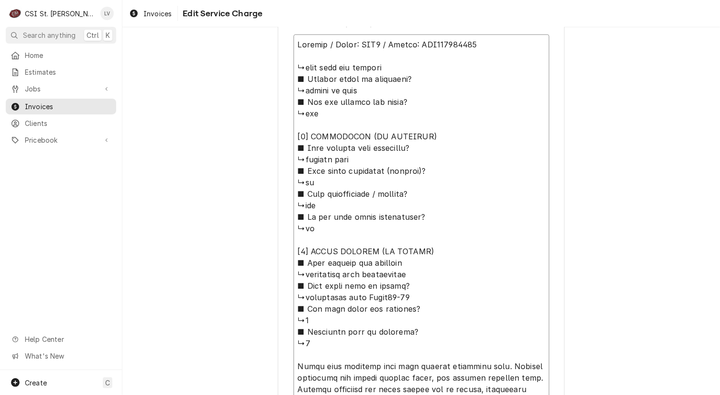
drag, startPoint x: 291, startPoint y: 63, endPoint x: 439, endPoint y: 231, distance: 224.0
click at [439, 231] on textarea "Service Summary ( optional )" at bounding box center [422, 245] width 256 height 422
type textarea "x"
type textarea "Everest / Model: ESR2 / Serial: BSR213090006 [𝟰] 𝗤𝗨𝗢𝗧𝗘 𝗗𝗘𝗧𝗔𝗜𝗟𝗦 (𝗜𝗙 𝗡𝗘𝗘𝗗𝗘𝗗) ■ 𝗪𝗵…"
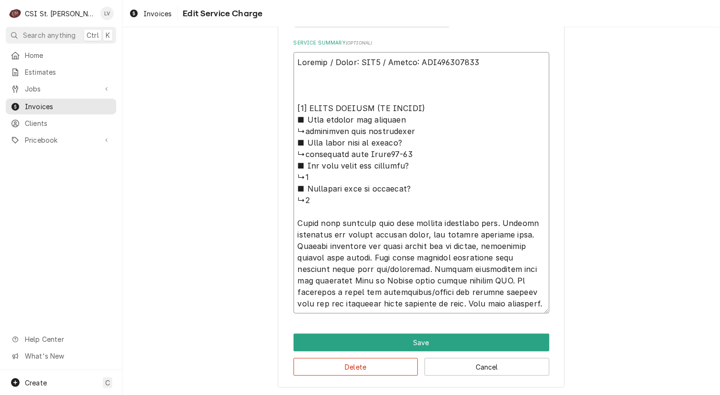
type textarea "x"
type textarea "Everest / Model: ESR2 / Serial: BSR213090006 [𝟰] 𝗤𝗨𝗢𝗧𝗘 𝗗𝗘𝗧𝗔𝗜𝗟𝗦 (𝗜𝗙 𝗡𝗘𝗘𝗗𝗘𝗗) ■ 𝗪𝗵…"
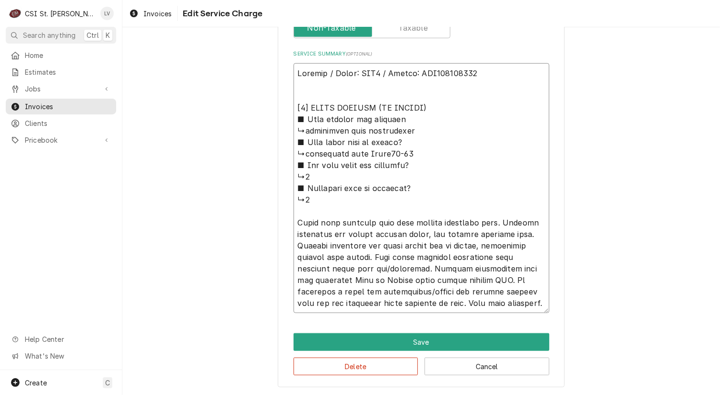
type textarea "x"
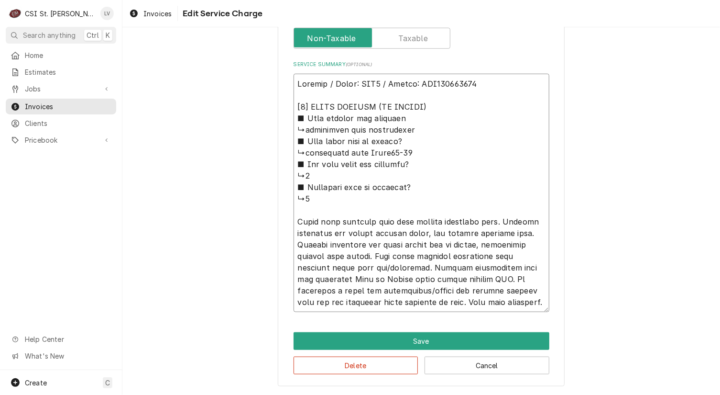
scroll to position [384, 0]
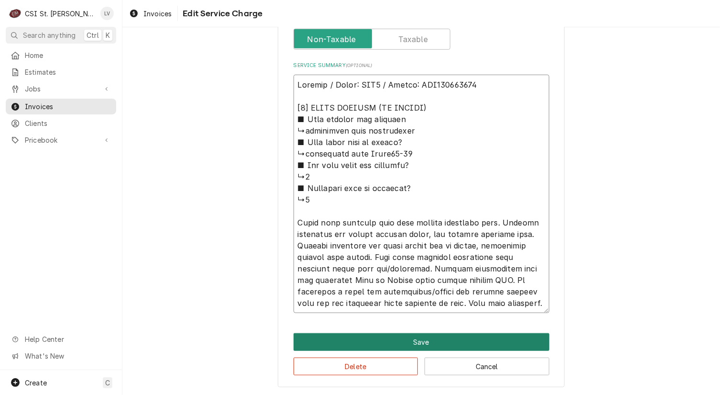
type textarea "Everest / Model: ESR2 / Serial: BSR213090006 [𝟰] 𝗤𝗨𝗢𝗧𝗘 𝗗𝗘𝗧𝗔𝗜𝗟𝗦 (𝗜𝗙 𝗡𝗘𝗘𝗗𝗘𝗗) ■ 𝗪𝗵…"
click at [418, 340] on button "Save" at bounding box center [422, 342] width 256 height 18
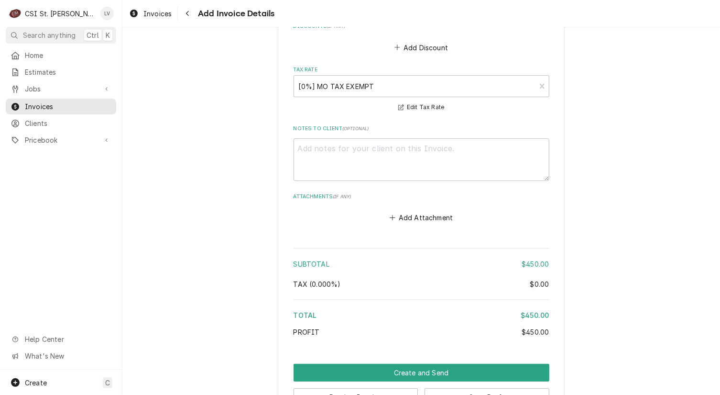
scroll to position [2034, 0]
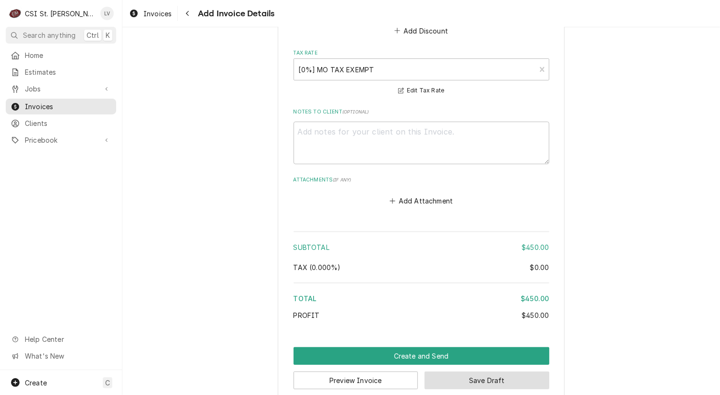
click at [483, 371] on button "Save Draft" at bounding box center [487, 380] width 125 height 18
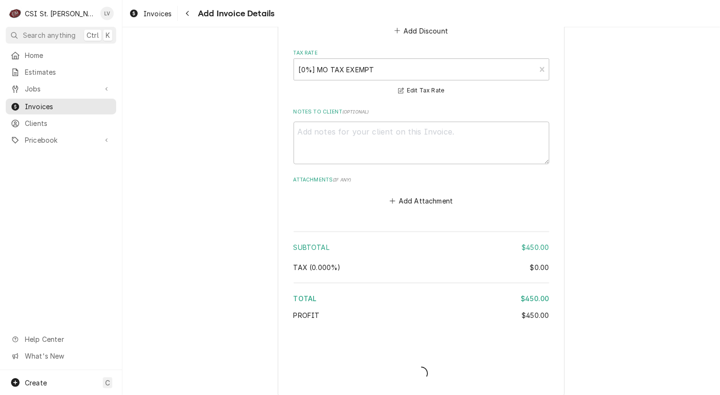
scroll to position [2029, 0]
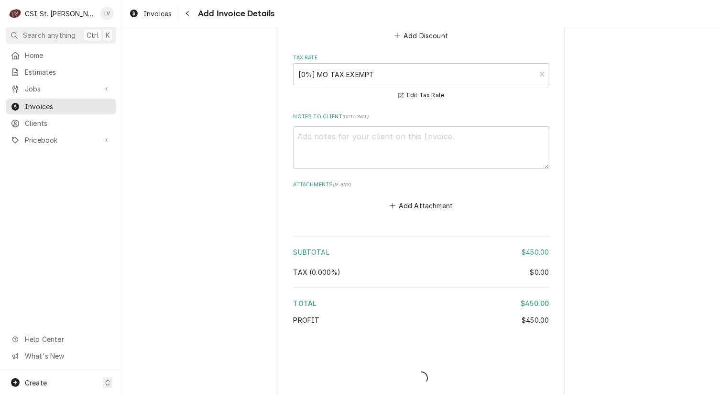
type textarea "x"
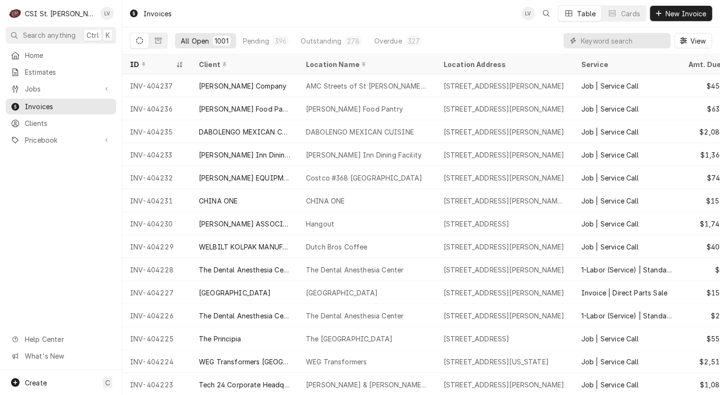
click at [596, 44] on input "Dynamic Content Wrapper" at bounding box center [623, 40] width 85 height 15
type input "42797"
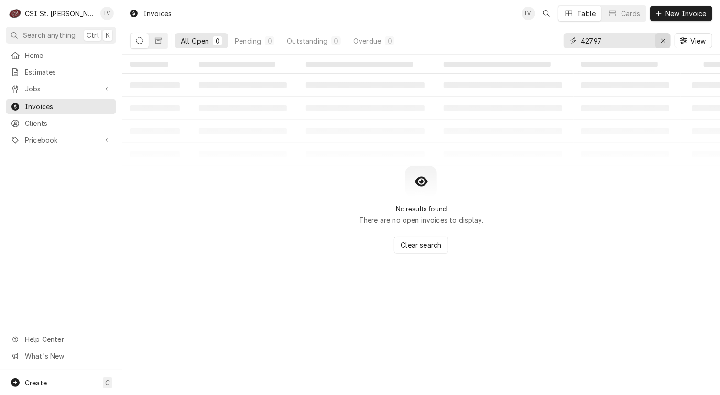
click at [661, 43] on icon "Erase input" at bounding box center [663, 40] width 5 height 7
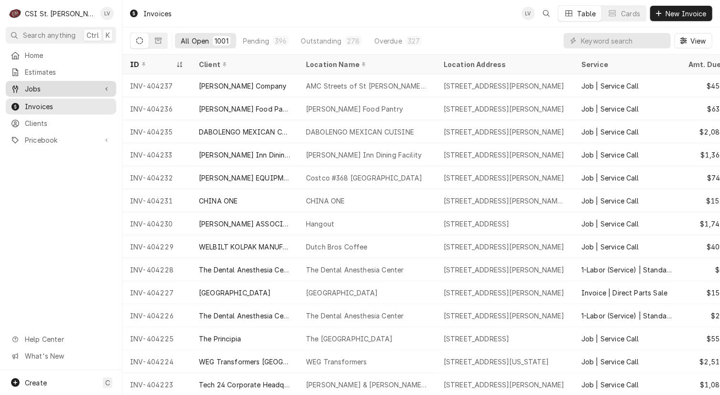
click at [27, 85] on span "Jobs" at bounding box center [61, 89] width 72 height 10
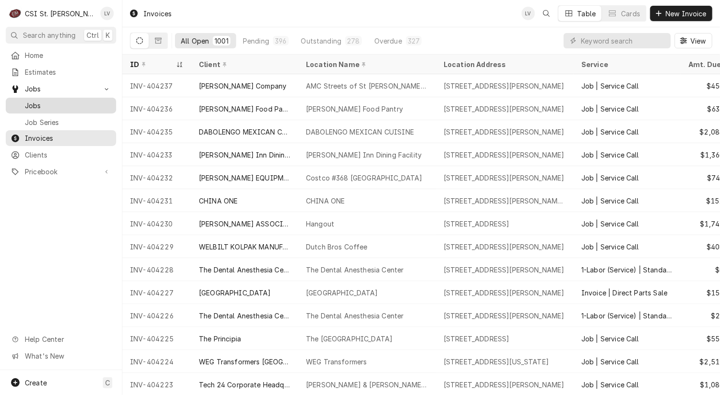
click at [33, 100] on span "Jobs" at bounding box center [68, 105] width 87 height 10
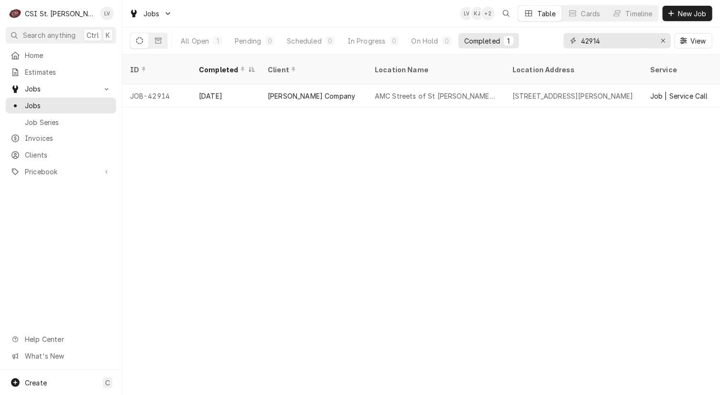
drag, startPoint x: 610, startPoint y: 41, endPoint x: 578, endPoint y: 42, distance: 32.1
click at [578, 42] on div "42914" at bounding box center [617, 40] width 107 height 15
type input "42797"
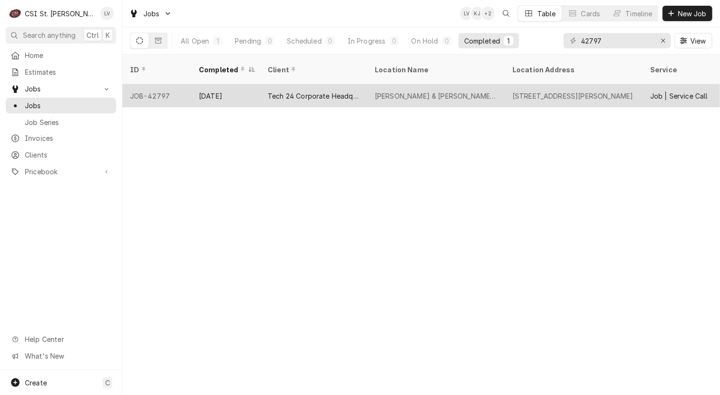
click at [204, 87] on div "[DATE]" at bounding box center [225, 95] width 69 height 23
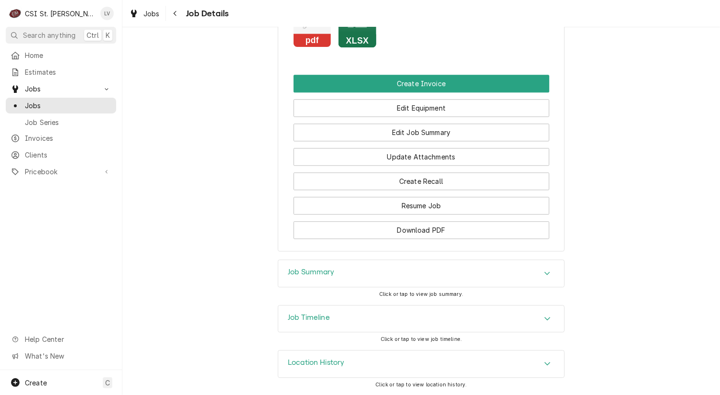
scroll to position [1304, 0]
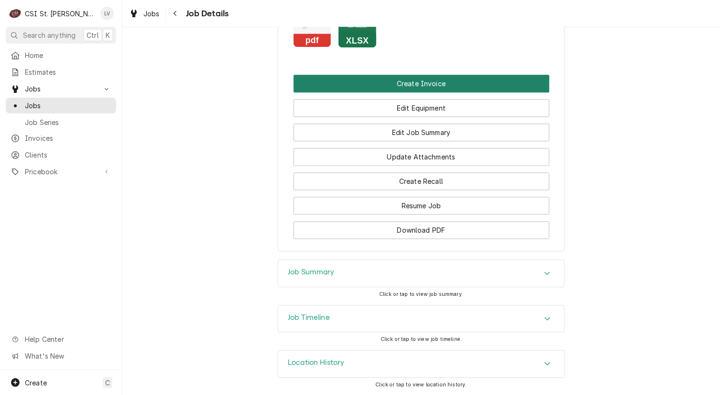
click at [441, 84] on button "Create Invoice" at bounding box center [422, 84] width 256 height 18
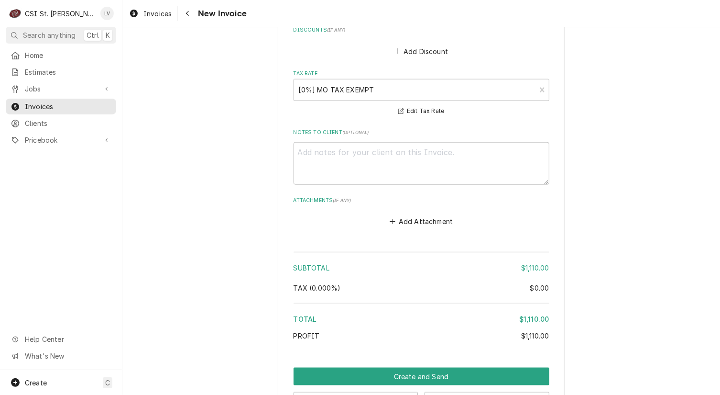
scroll to position [2532, 0]
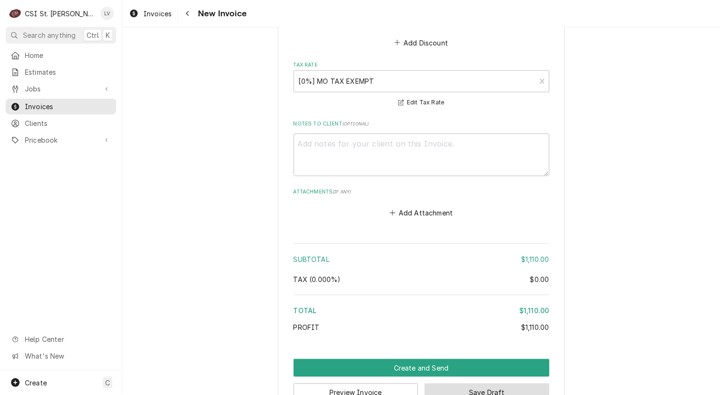
click at [516, 383] on button "Save Draft" at bounding box center [487, 392] width 125 height 18
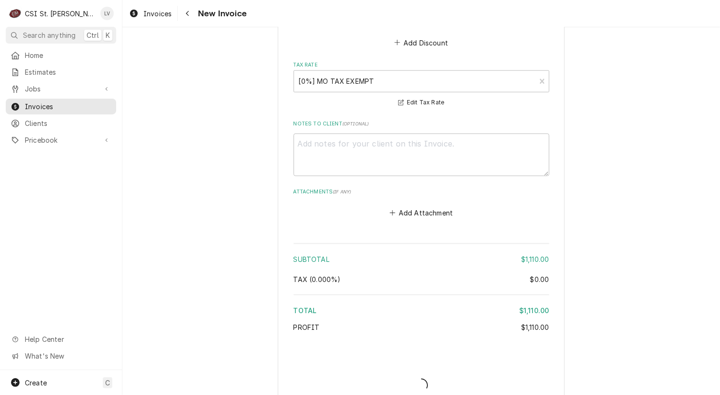
scroll to position [2527, 0]
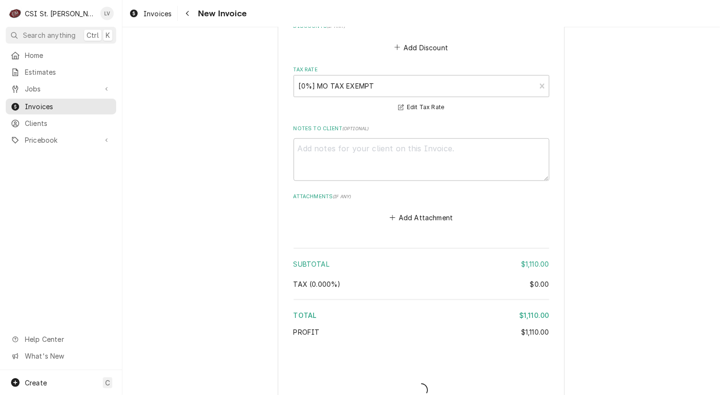
type textarea "x"
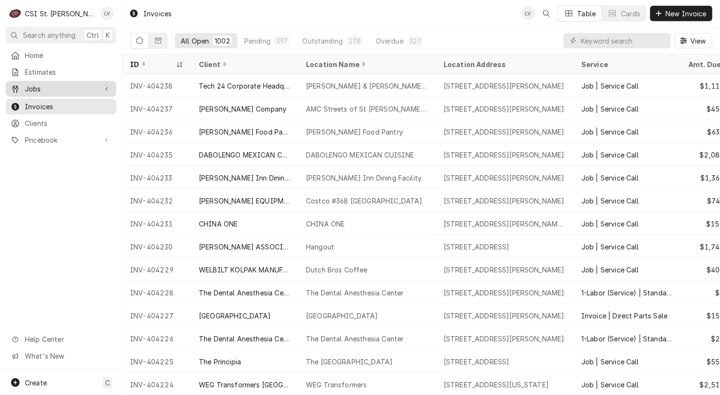
click at [56, 88] on span "Jobs" at bounding box center [61, 89] width 72 height 10
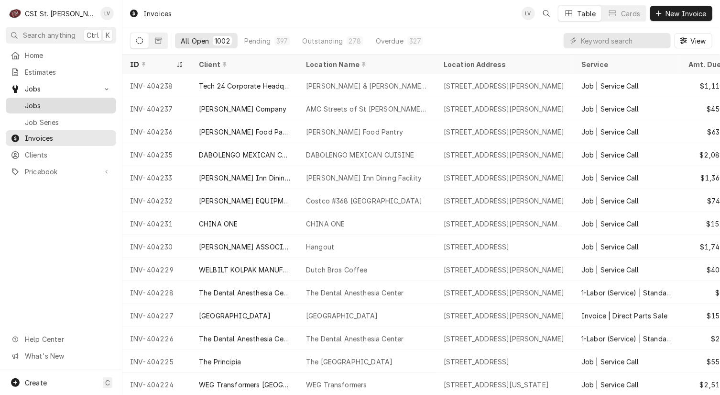
click at [54, 103] on span "Jobs" at bounding box center [68, 105] width 87 height 10
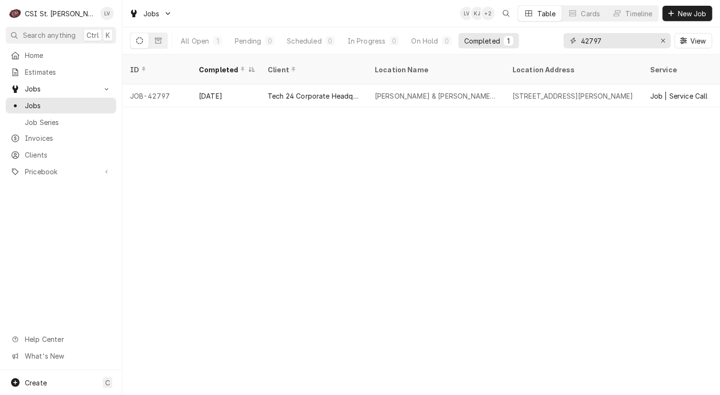
drag, startPoint x: 618, startPoint y: 42, endPoint x: 571, endPoint y: 36, distance: 47.7
click at [571, 36] on div "42797" at bounding box center [617, 40] width 107 height 15
drag, startPoint x: 588, startPoint y: 40, endPoint x: 615, endPoint y: 45, distance: 27.3
click at [615, 45] on input "42226" at bounding box center [617, 40] width 72 height 15
type input "42902"
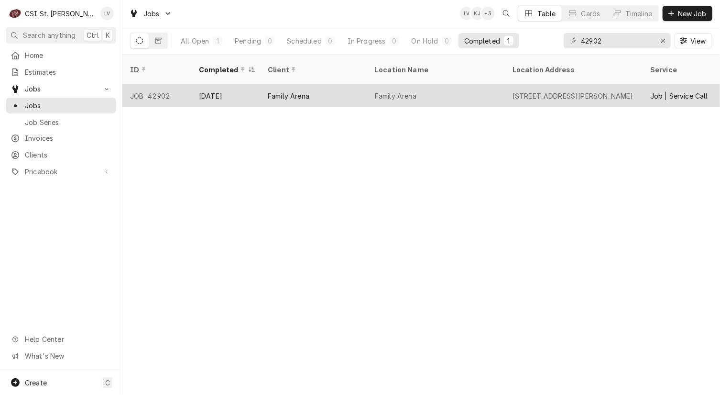
click at [433, 94] on div "Family Arena" at bounding box center [436, 95] width 138 height 23
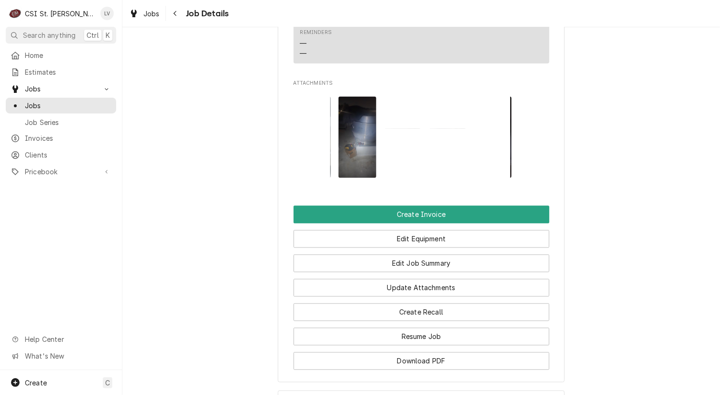
scroll to position [1004, 0]
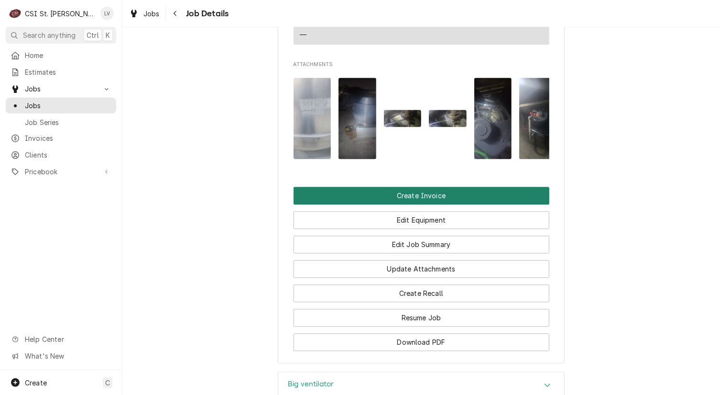
click at [423, 195] on button "Create Invoice" at bounding box center [422, 196] width 256 height 18
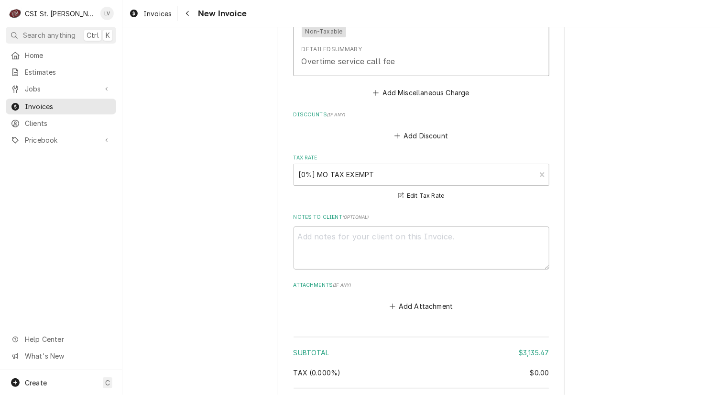
scroll to position [3560, 0]
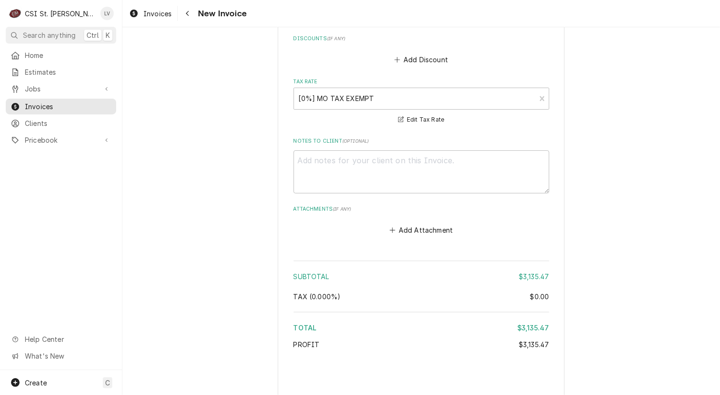
type textarea "x"
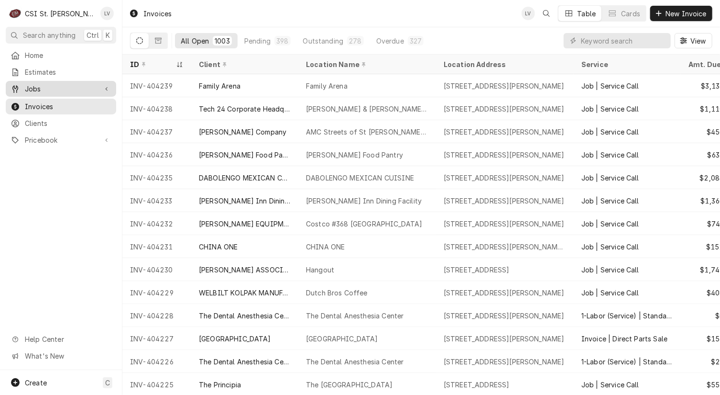
click at [51, 86] on span "Jobs" at bounding box center [61, 89] width 72 height 10
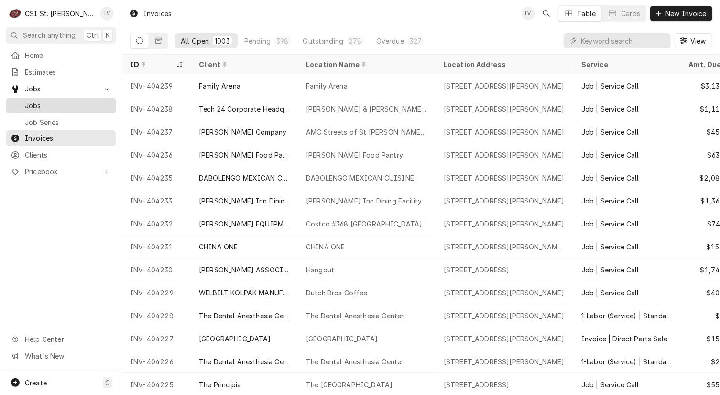
click at [54, 107] on div "Jobs" at bounding box center [61, 105] width 107 height 12
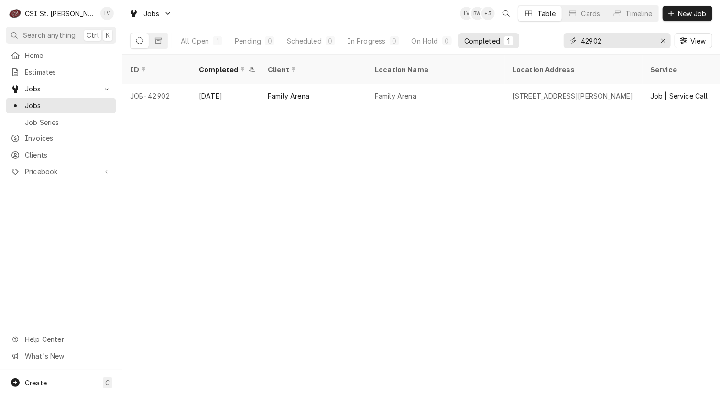
drag, startPoint x: 622, startPoint y: 41, endPoint x: 573, endPoint y: 49, distance: 49.9
click at [573, 49] on div "42902 View" at bounding box center [638, 40] width 149 height 27
type input "42226"
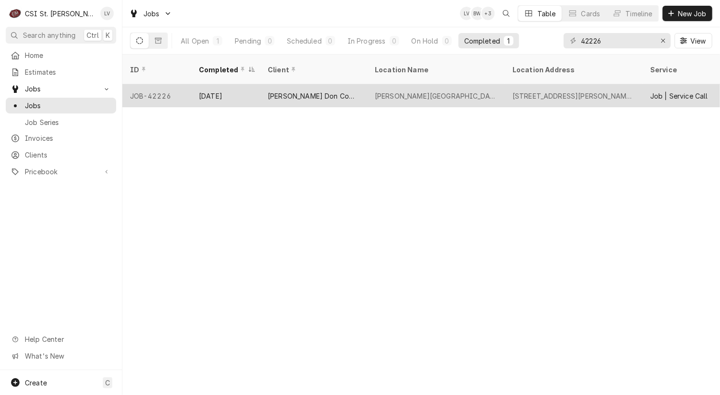
click at [439, 90] on div "[PERSON_NAME][GEOGRAPHIC_DATA]" at bounding box center [436, 95] width 138 height 23
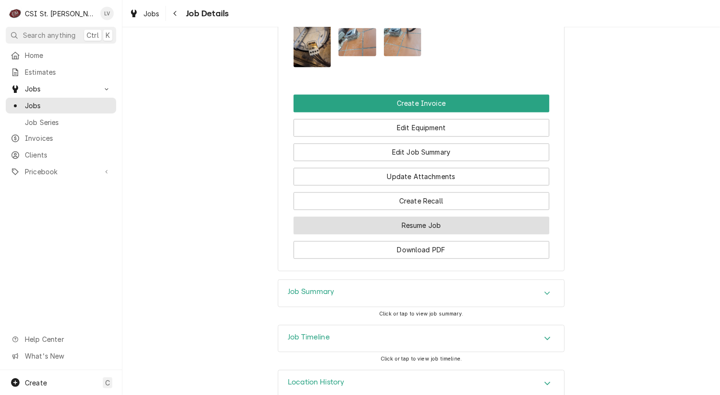
scroll to position [949, 0]
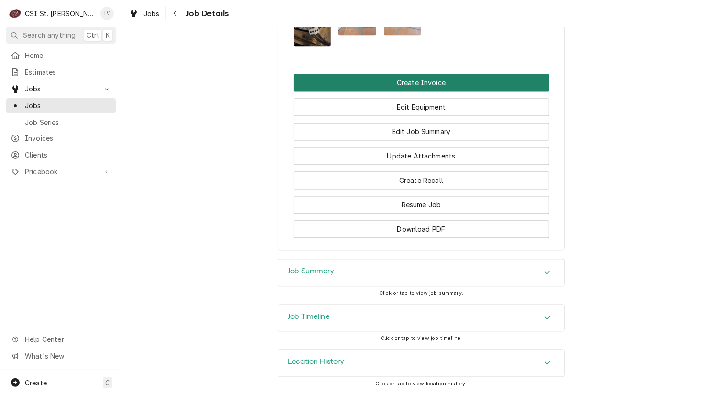
click at [457, 77] on button "Create Invoice" at bounding box center [422, 83] width 256 height 18
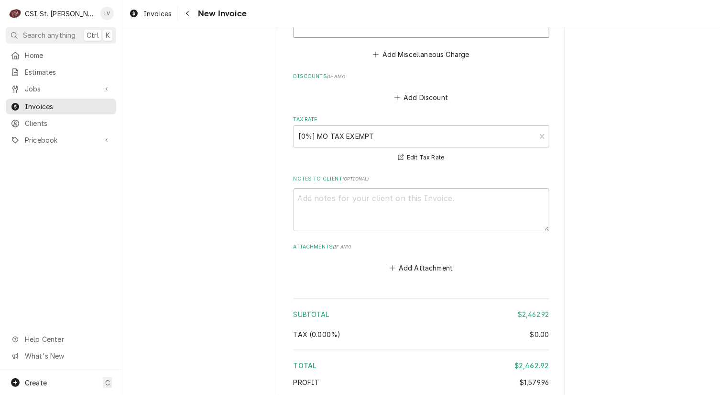
scroll to position [3353, 0]
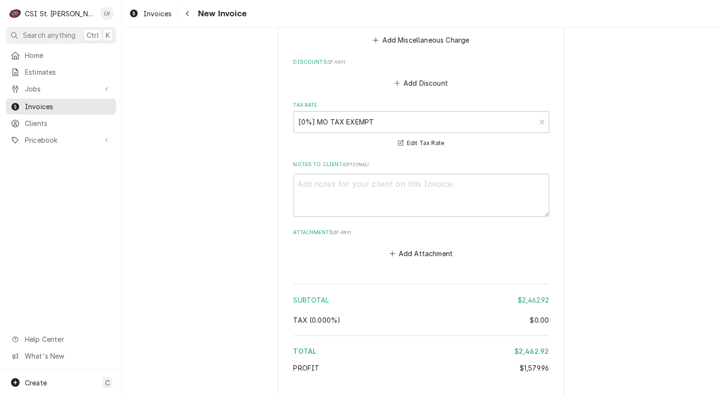
type textarea "x"
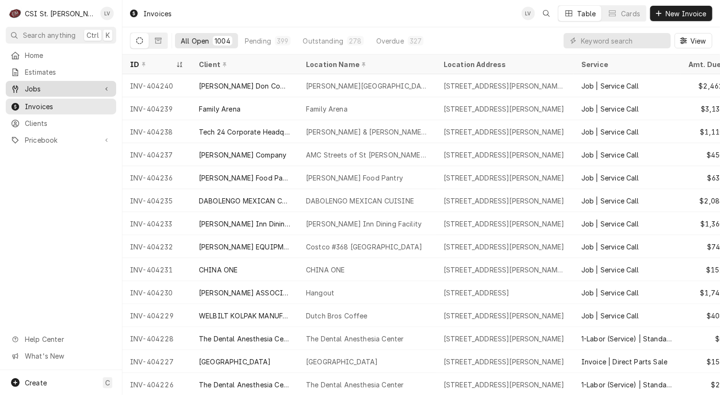
click at [19, 86] on div "Dynamic Content Wrapper" at bounding box center [16, 89] width 10 height 10
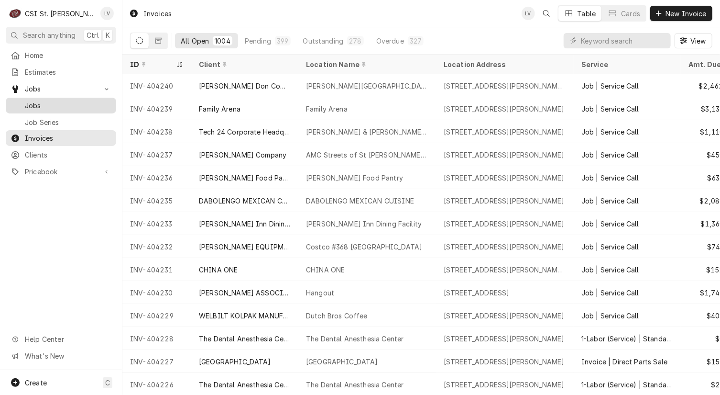
click at [36, 102] on span "Jobs" at bounding box center [68, 105] width 87 height 10
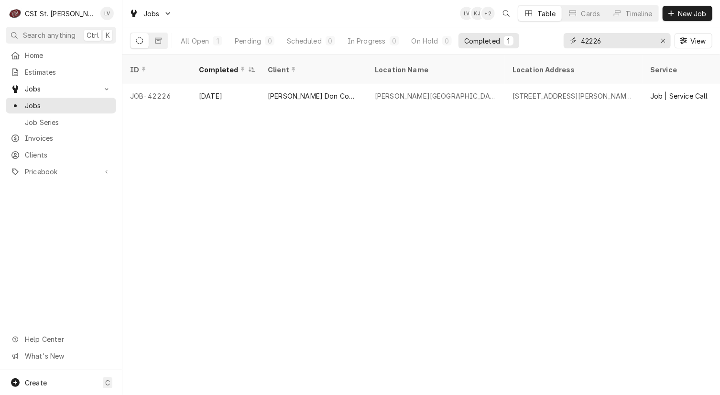
drag, startPoint x: 611, startPoint y: 41, endPoint x: 581, endPoint y: 46, distance: 30.1
click at [581, 44] on input "42226" at bounding box center [617, 40] width 72 height 15
type input "42882"
click at [430, 105] on div "ID Completed Client Location Name Location Address Service Date Received Last M…" at bounding box center [421, 225] width 598 height 340
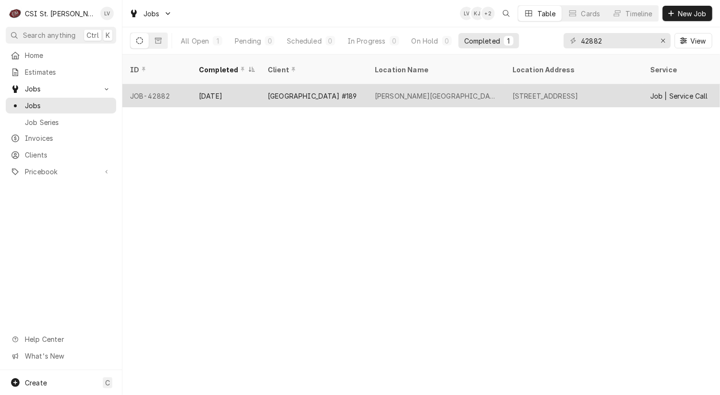
click at [425, 89] on div "Katie Wright Elementary" at bounding box center [436, 95] width 138 height 23
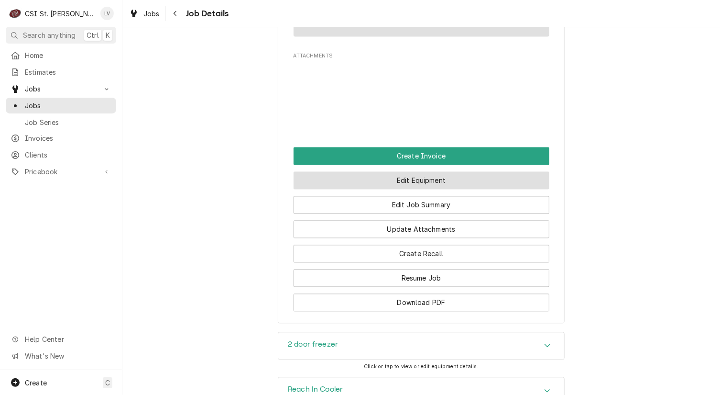
scroll to position [1004, 0]
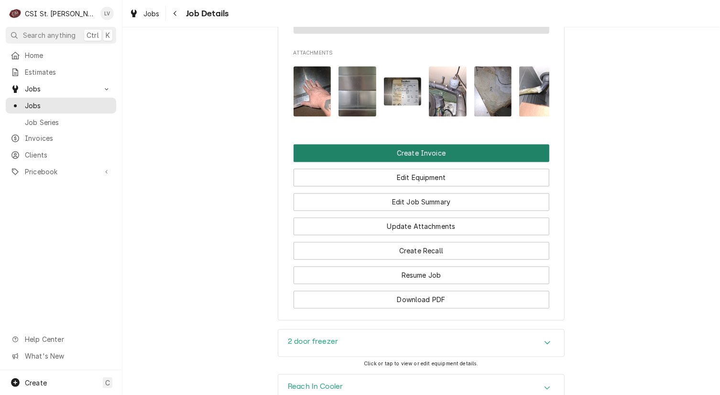
click at [408, 144] on button "Create Invoice" at bounding box center [422, 153] width 256 height 18
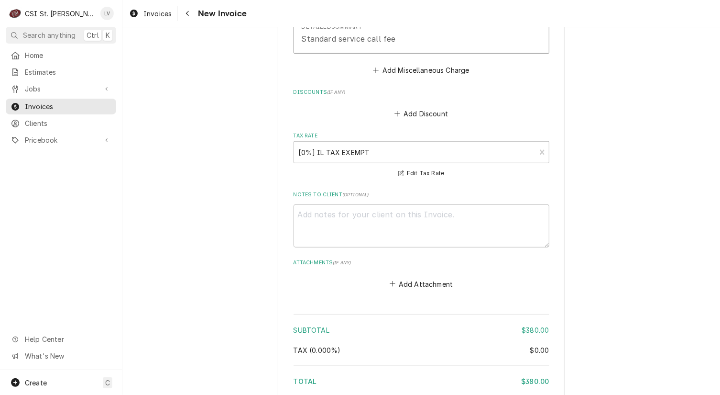
scroll to position [2332, 0]
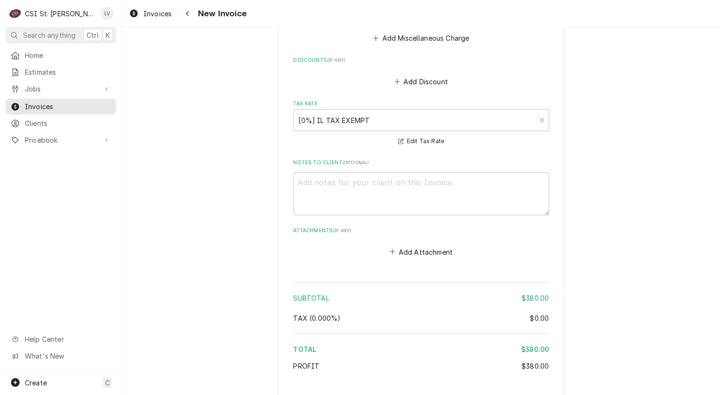
type textarea "x"
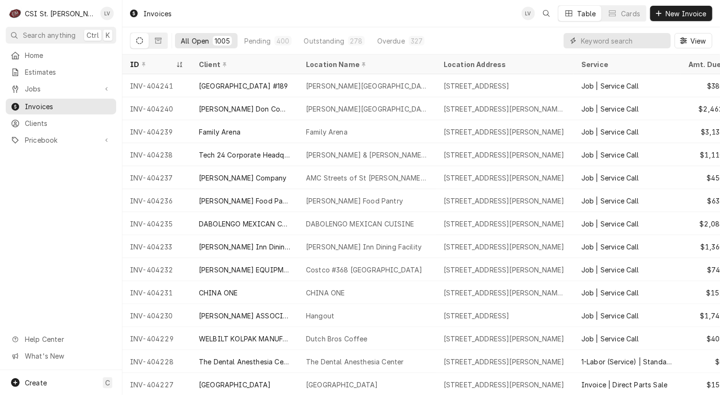
click at [601, 42] on input "Dynamic Content Wrapper" at bounding box center [623, 40] width 85 height 15
click at [33, 92] on link "Jobs" at bounding box center [61, 89] width 110 height 16
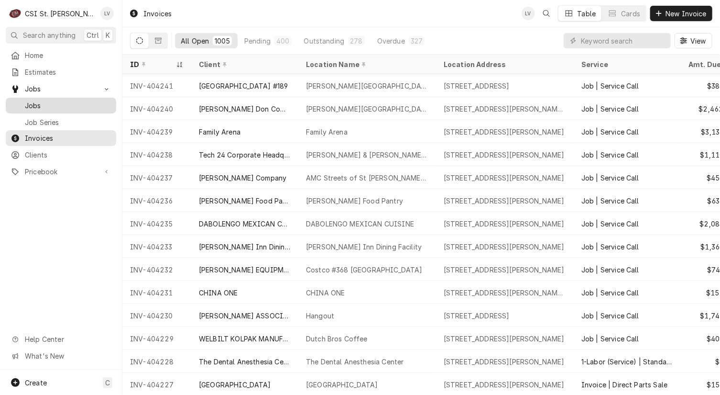
click at [35, 105] on span "Jobs" at bounding box center [68, 105] width 87 height 10
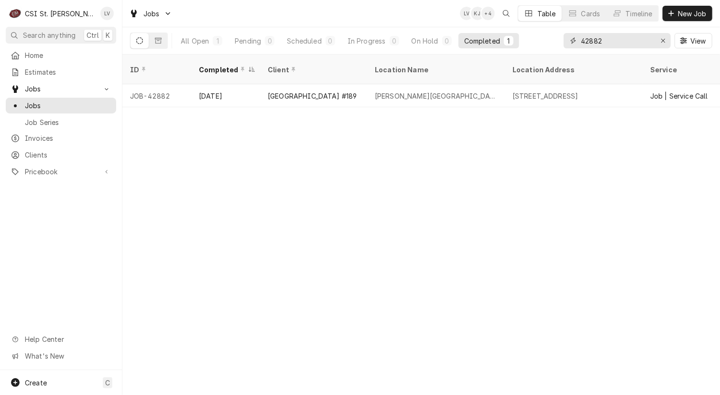
drag, startPoint x: 593, startPoint y: 39, endPoint x: 605, endPoint y: 44, distance: 13.5
click at [605, 44] on input "42882" at bounding box center [617, 40] width 72 height 15
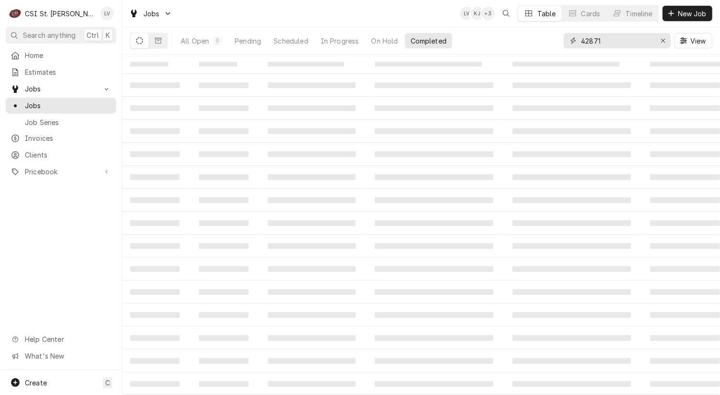
type input "42871"
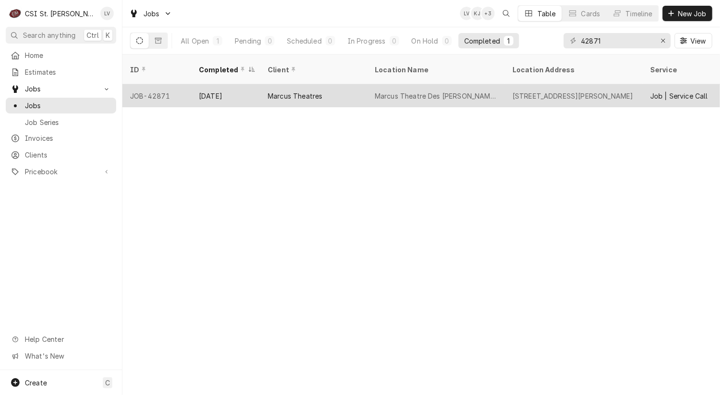
click at [352, 94] on div "Marcus Theatres" at bounding box center [313, 95] width 107 height 23
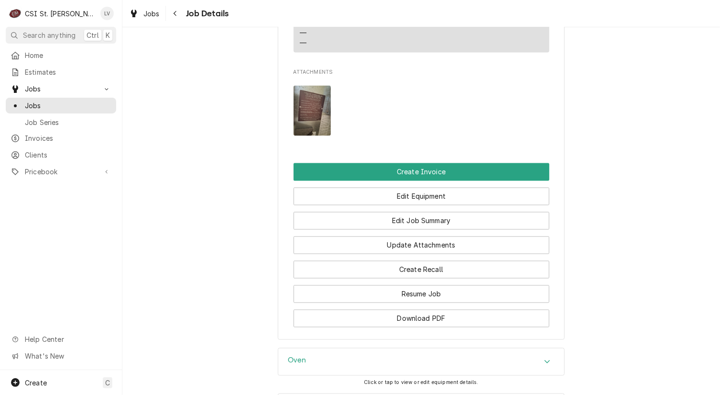
scroll to position [909, 0]
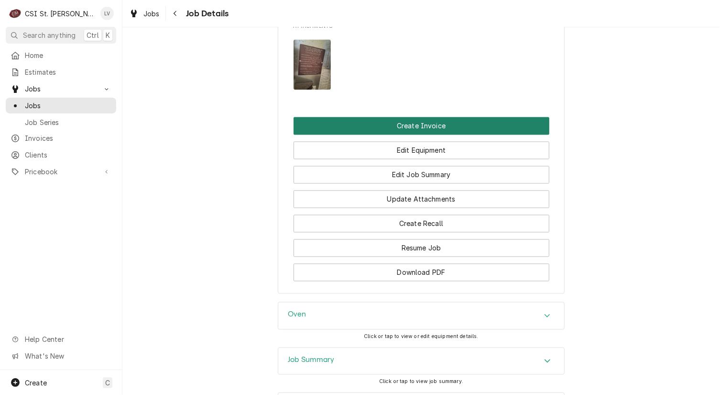
click at [390, 135] on button "Create Invoice" at bounding box center [422, 126] width 256 height 18
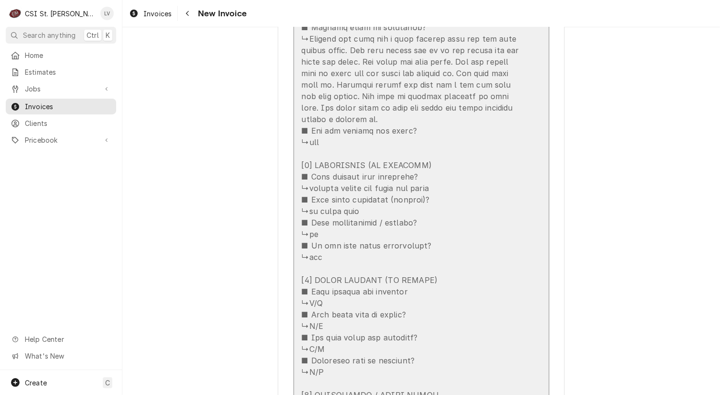
scroll to position [1530, 0]
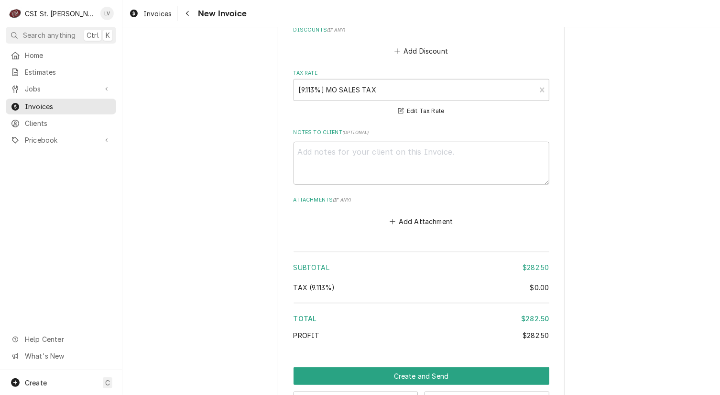
scroll to position [2302, 0]
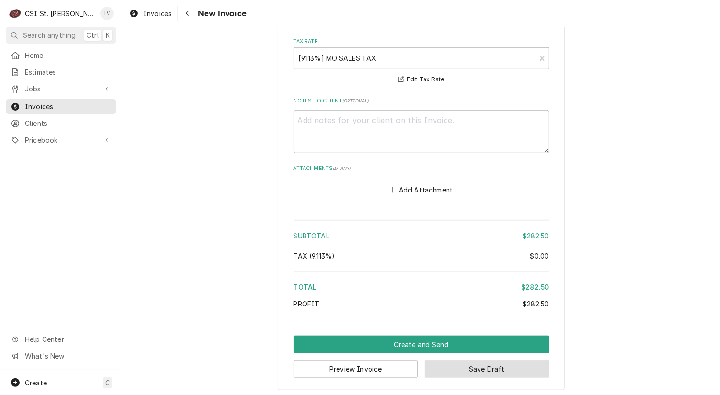
click at [483, 367] on button "Save Draft" at bounding box center [487, 369] width 125 height 18
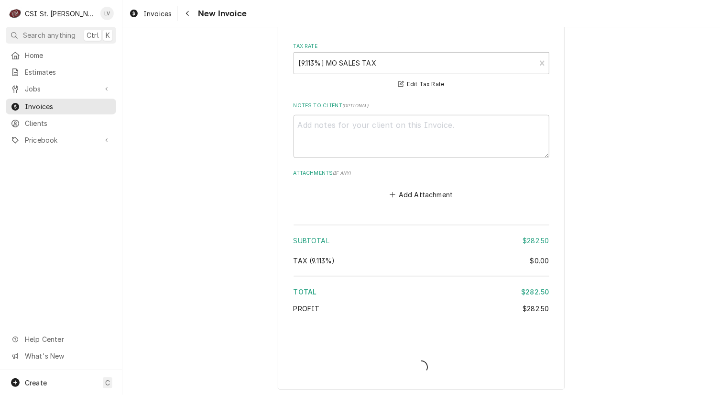
type textarea "x"
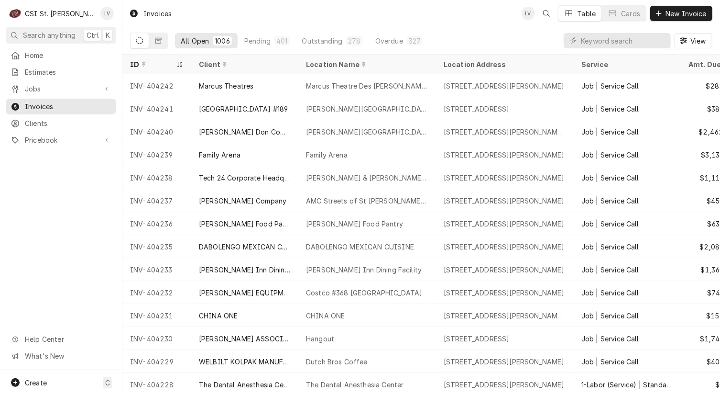
click at [63, 231] on div "Home Estimates Jobs Jobs Job Series Invoices Clients Pricebook Services Parts &…" at bounding box center [61, 208] width 122 height 322
